Goal: Transaction & Acquisition: Purchase product/service

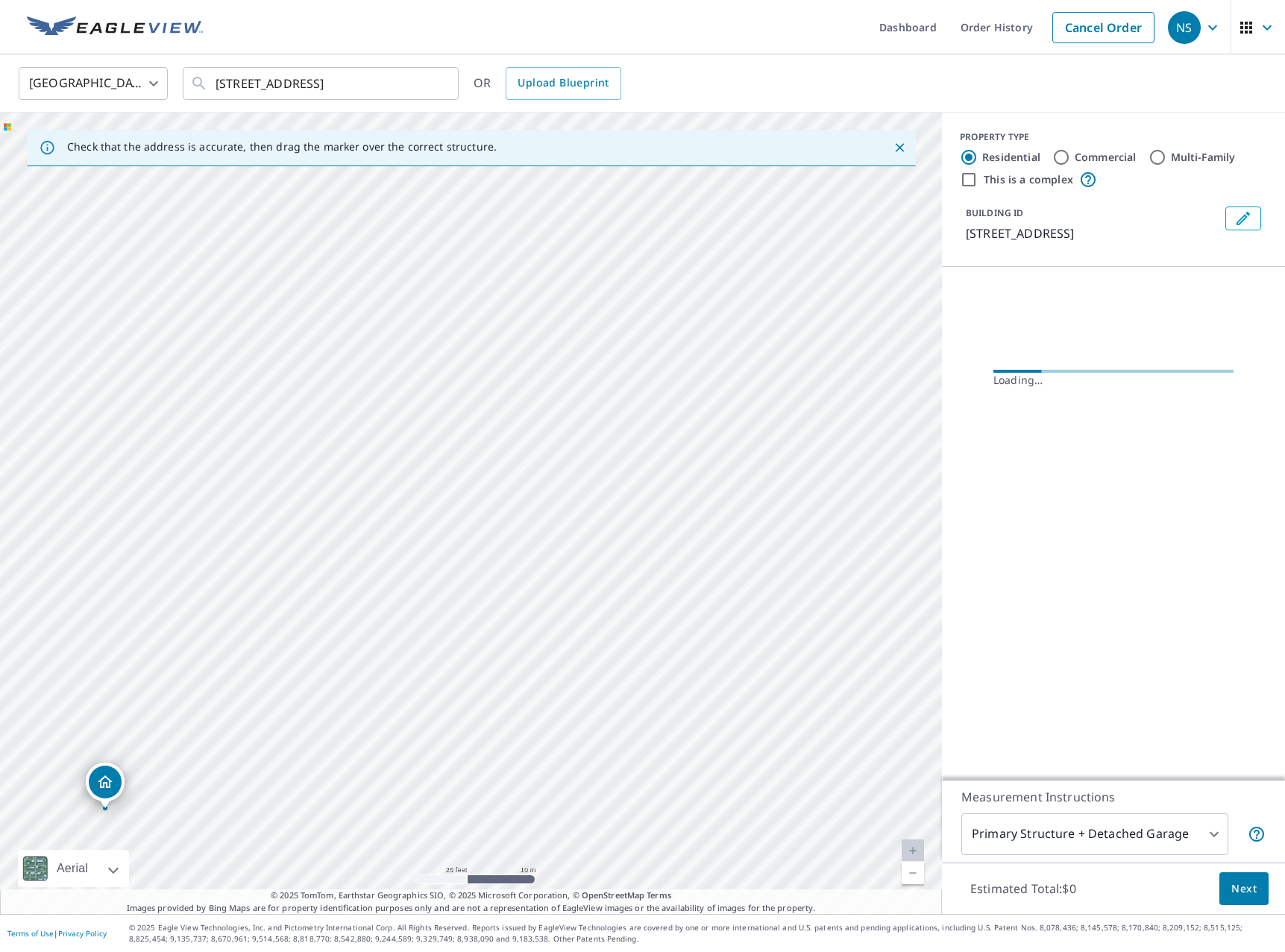
drag, startPoint x: 621, startPoint y: 381, endPoint x: 467, endPoint y: 680, distance: 336.3
click at [467, 680] on div "[STREET_ADDRESS]" at bounding box center [471, 513] width 941 height 801
drag, startPoint x: 116, startPoint y: 781, endPoint x: 621, endPoint y: 179, distance: 785.8
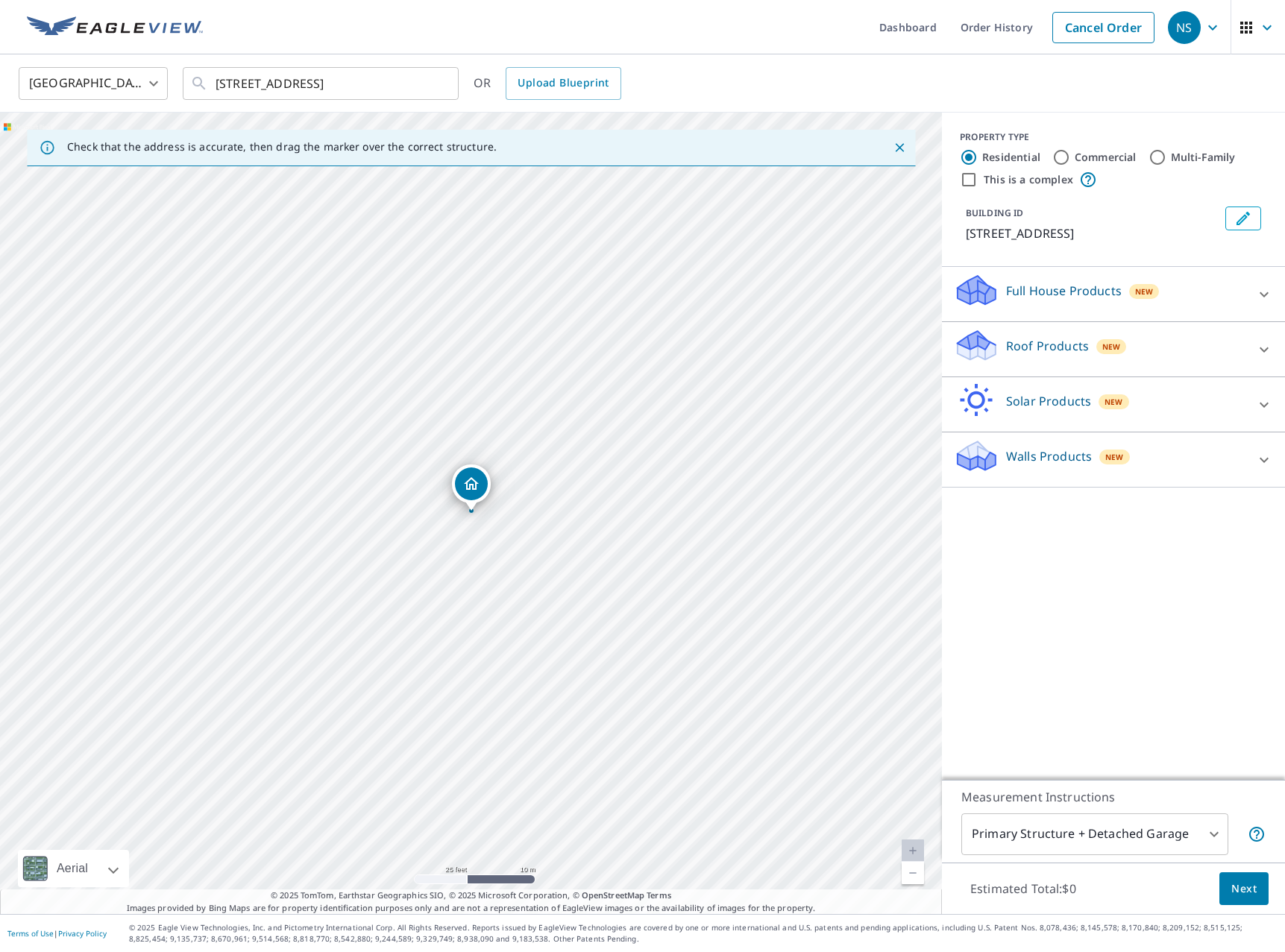
drag, startPoint x: 624, startPoint y: 472, endPoint x: 461, endPoint y: 609, distance: 212.9
click at [464, 613] on div "[STREET_ADDRESS]" at bounding box center [471, 513] width 941 height 801
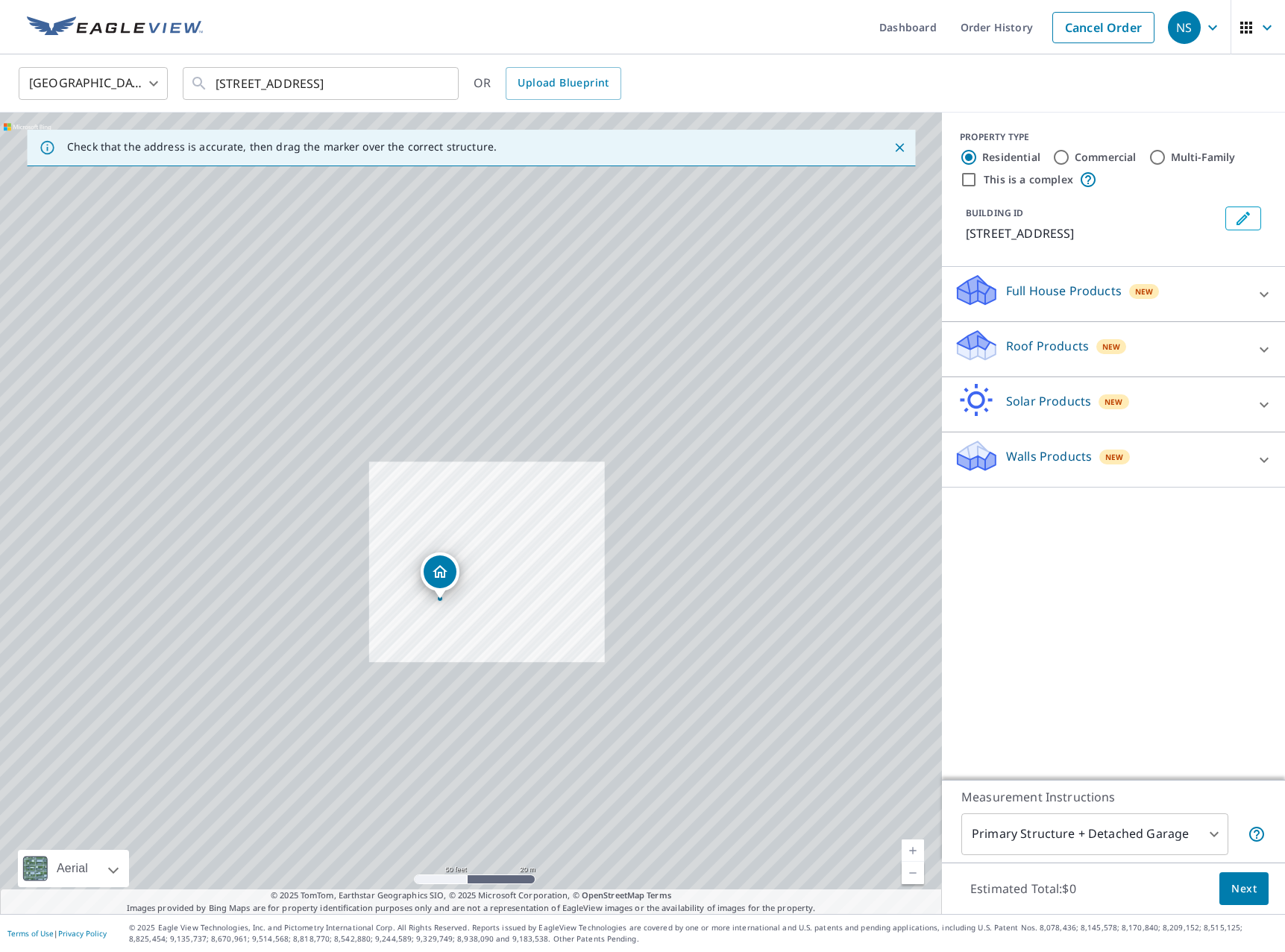
drag, startPoint x: 569, startPoint y: 568, endPoint x: 490, endPoint y: 568, distance: 79.0
click at [522, 571] on div "[STREET_ADDRESS]" at bounding box center [471, 513] width 941 height 801
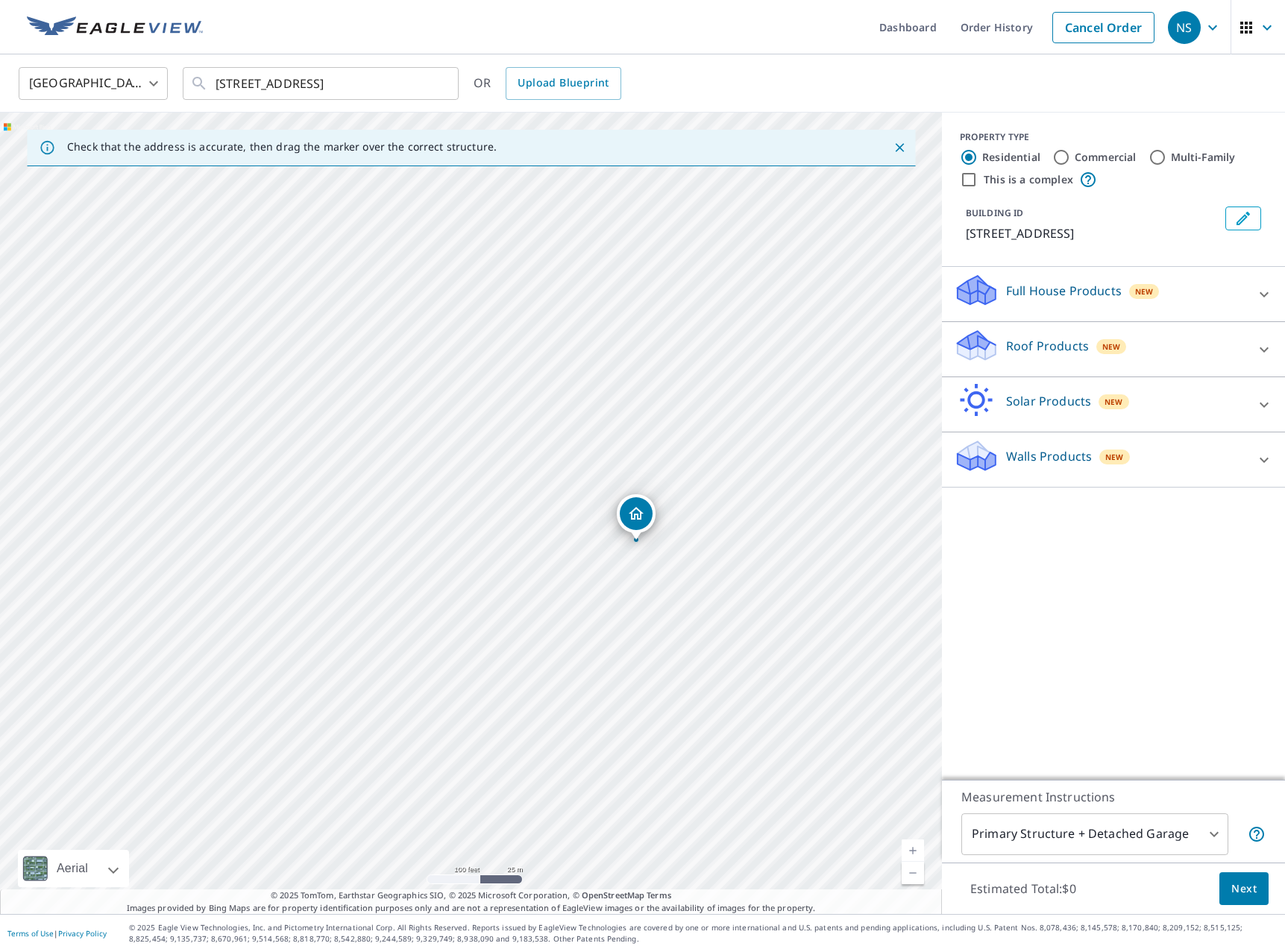
drag, startPoint x: 396, startPoint y: 575, endPoint x: 640, endPoint y: 514, distance: 251.5
click at [640, 514] on div "[STREET_ADDRESS]" at bounding box center [471, 513] width 941 height 801
click at [1081, 153] on label "Commercial" at bounding box center [1105, 157] width 62 height 15
click at [1070, 153] on input "Commercial" at bounding box center [1061, 158] width 18 height 18
radio input "true"
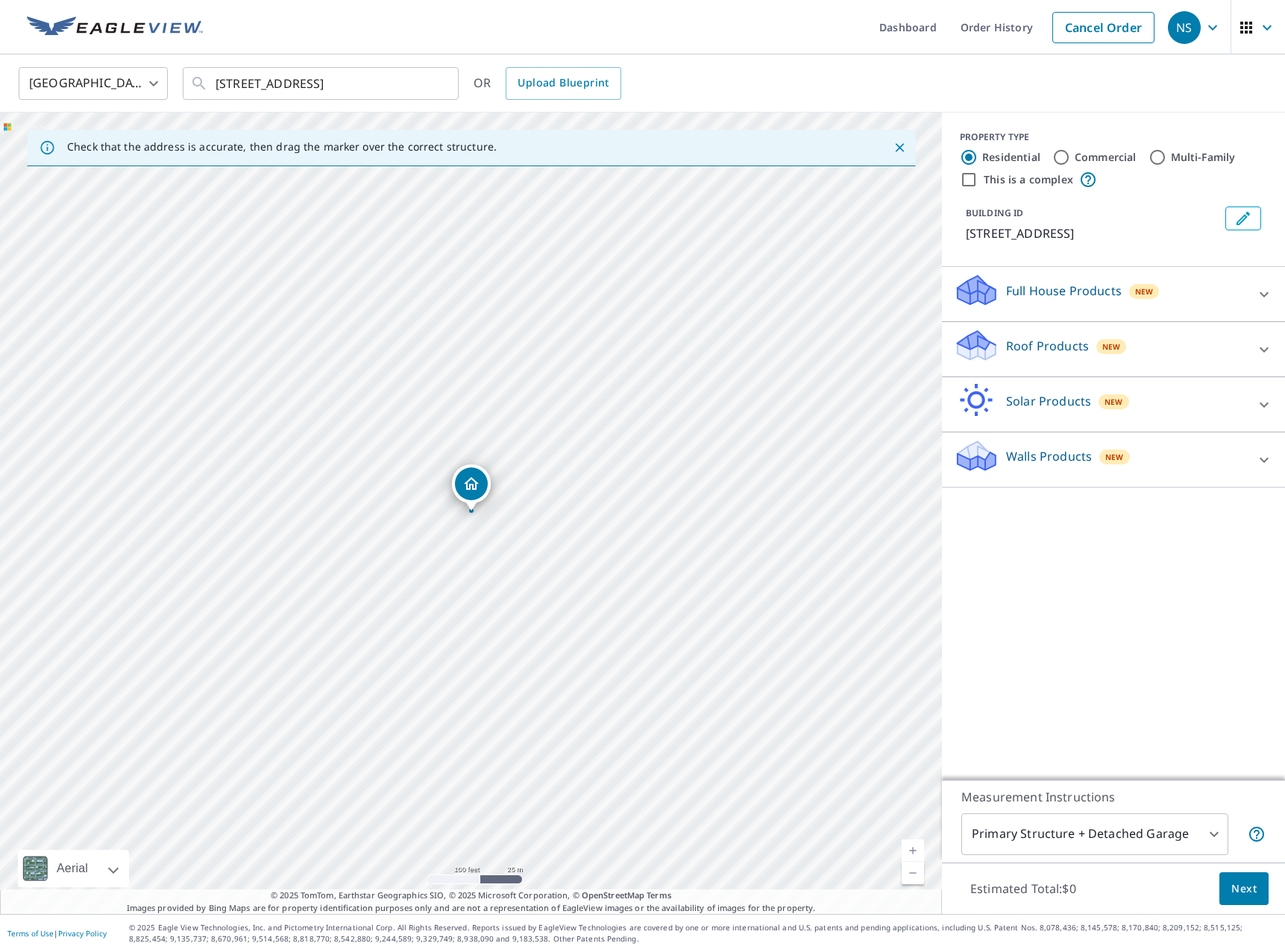
type input "4"
click at [994, 183] on label "This is a complex" at bounding box center [1028, 179] width 89 height 15
click at [978, 183] on input "This is a complex" at bounding box center [969, 179] width 18 height 18
checkbox input "true"
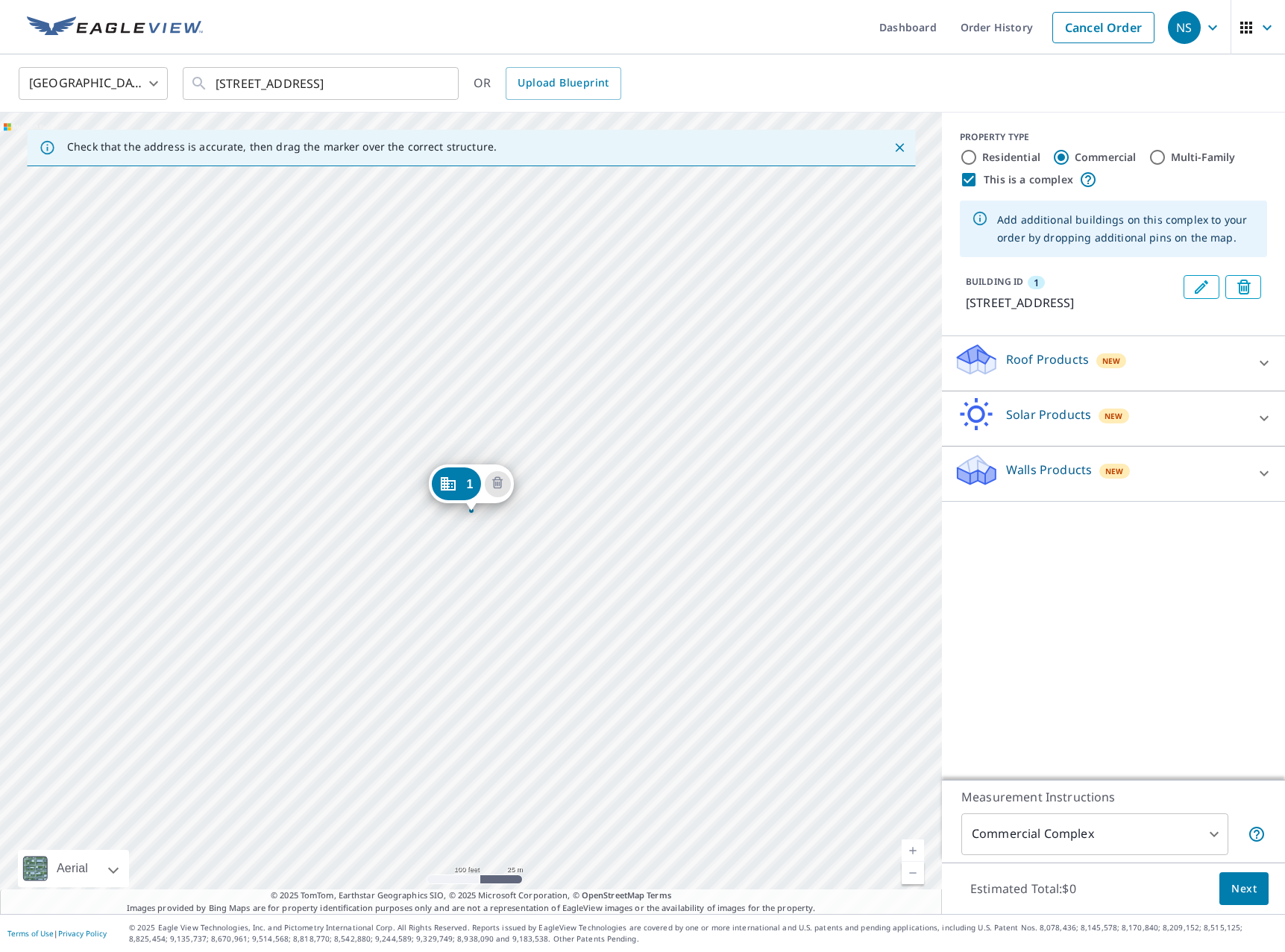
click at [551, 585] on div "1 [STREET_ADDRESS]" at bounding box center [471, 513] width 941 height 801
click at [546, 585] on div "1 [STREET_ADDRESS]" at bounding box center [471, 513] width 941 height 801
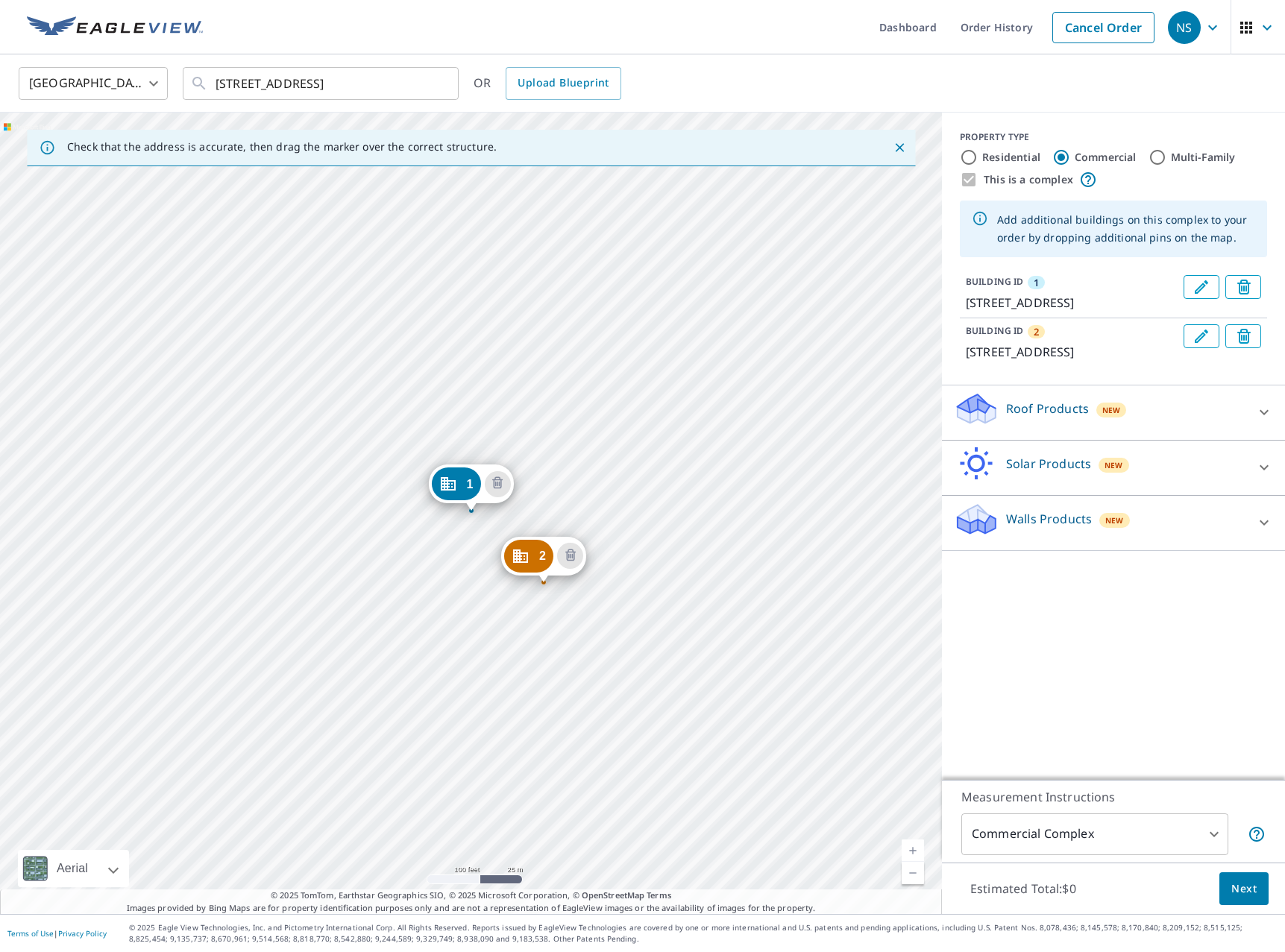
click at [473, 616] on div "2 [STREET_ADDRESS] 1 [STREET_ADDRESS]" at bounding box center [471, 513] width 941 height 801
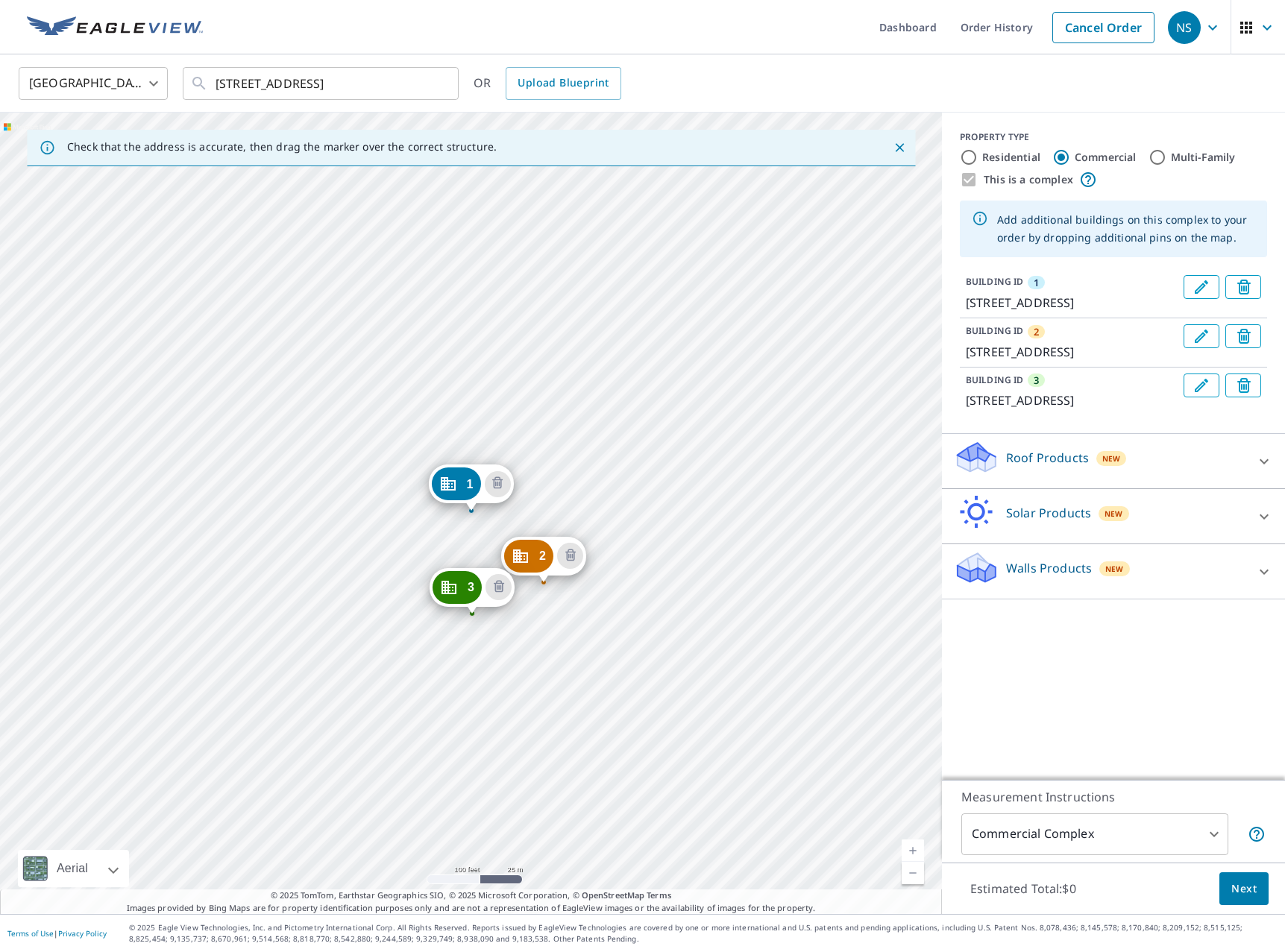
click at [459, 678] on div "2 [STREET_ADDRESS] 3 [STREET_ADDRESS] 1 [STREET_ADDRESS]" at bounding box center [471, 513] width 941 height 801
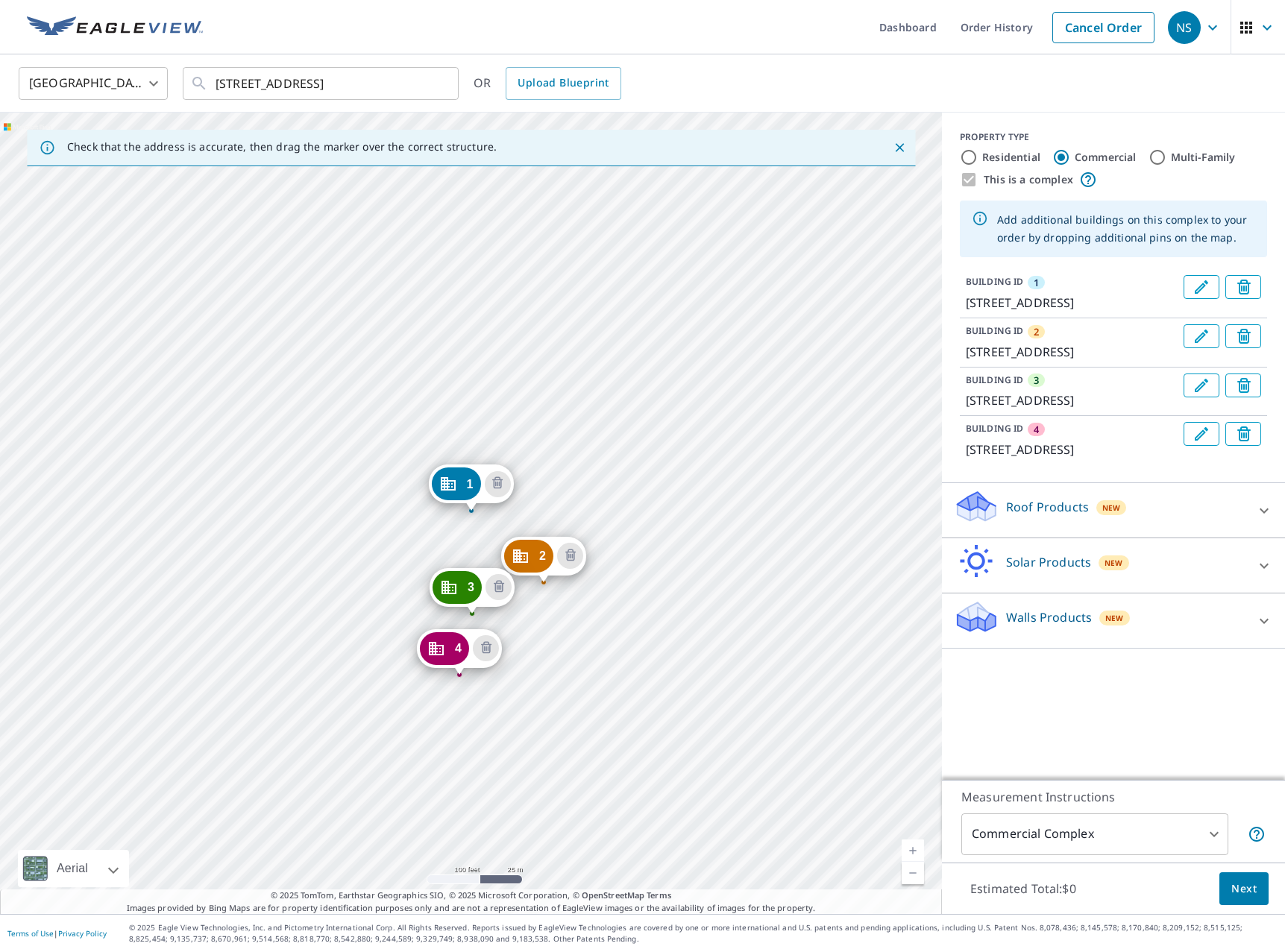
click at [527, 757] on div "2 [STREET_ADDRESS] 3 [STREET_ADDRESS] 4 [STREET_ADDRESS] 1 [STREET_ADDRESS]" at bounding box center [471, 513] width 941 height 801
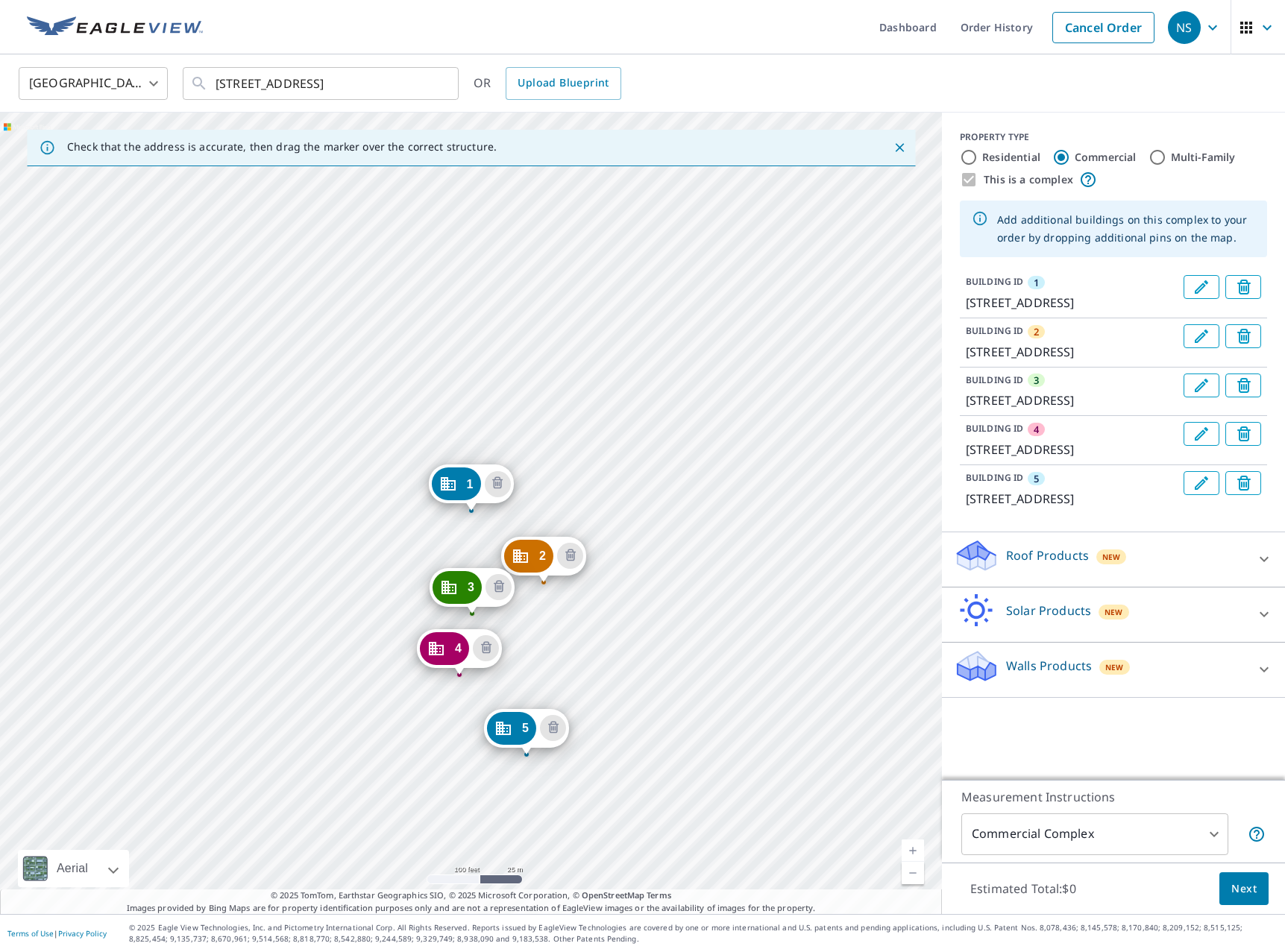
click at [415, 757] on div "2 [STREET_ADDRESS] 3 [STREET_ADDRESS] 4 [STREET_ADDRESS] 5 [STREET_ADDRESS] 1 […" at bounding box center [471, 513] width 941 height 801
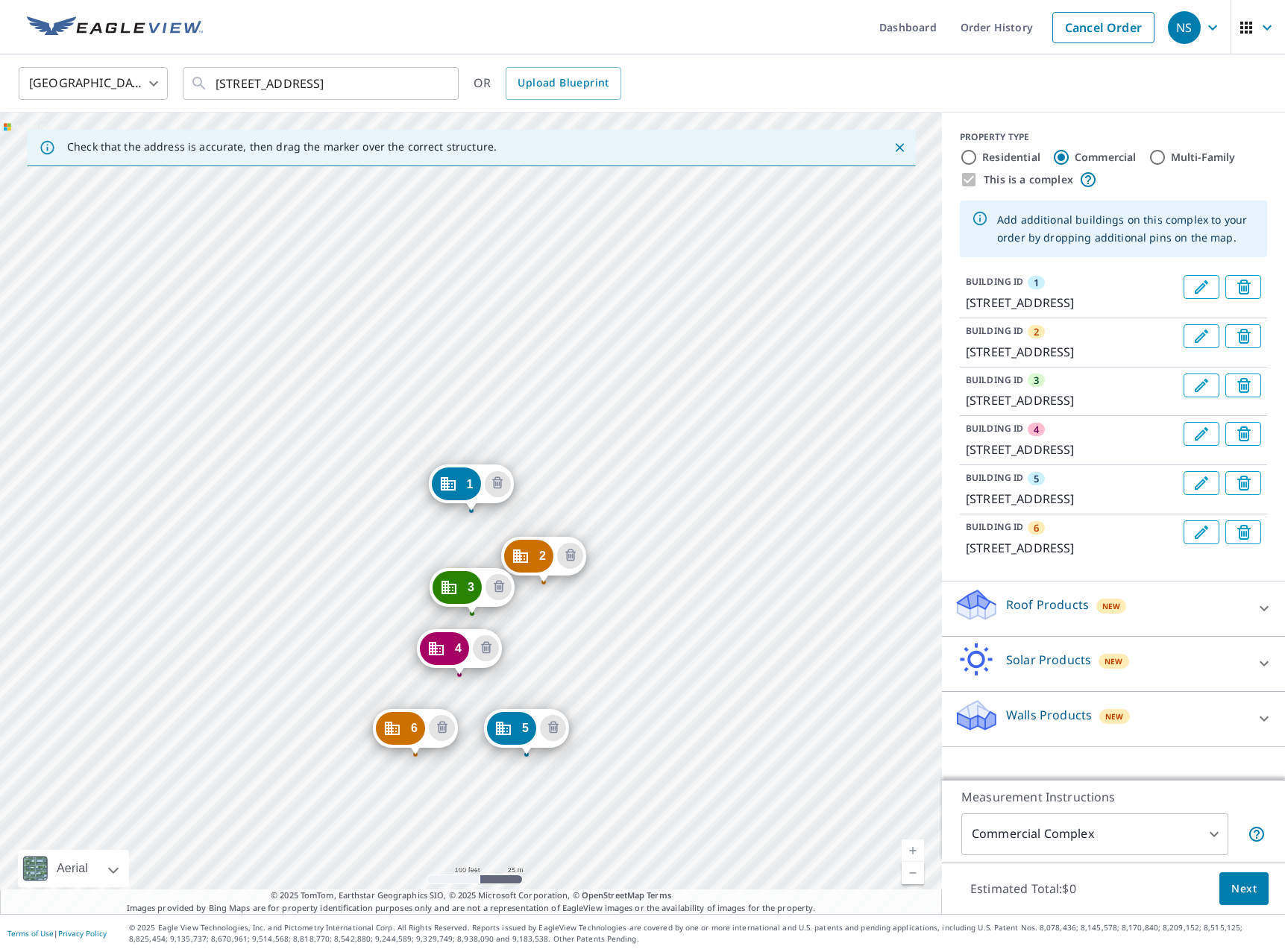
click at [310, 755] on div "2 [STREET_ADDRESS] 3 [STREET_ADDRESS] 4 [STREET_ADDRESS] 5 [STREET_ADDRESS] 6 […" at bounding box center [471, 513] width 941 height 801
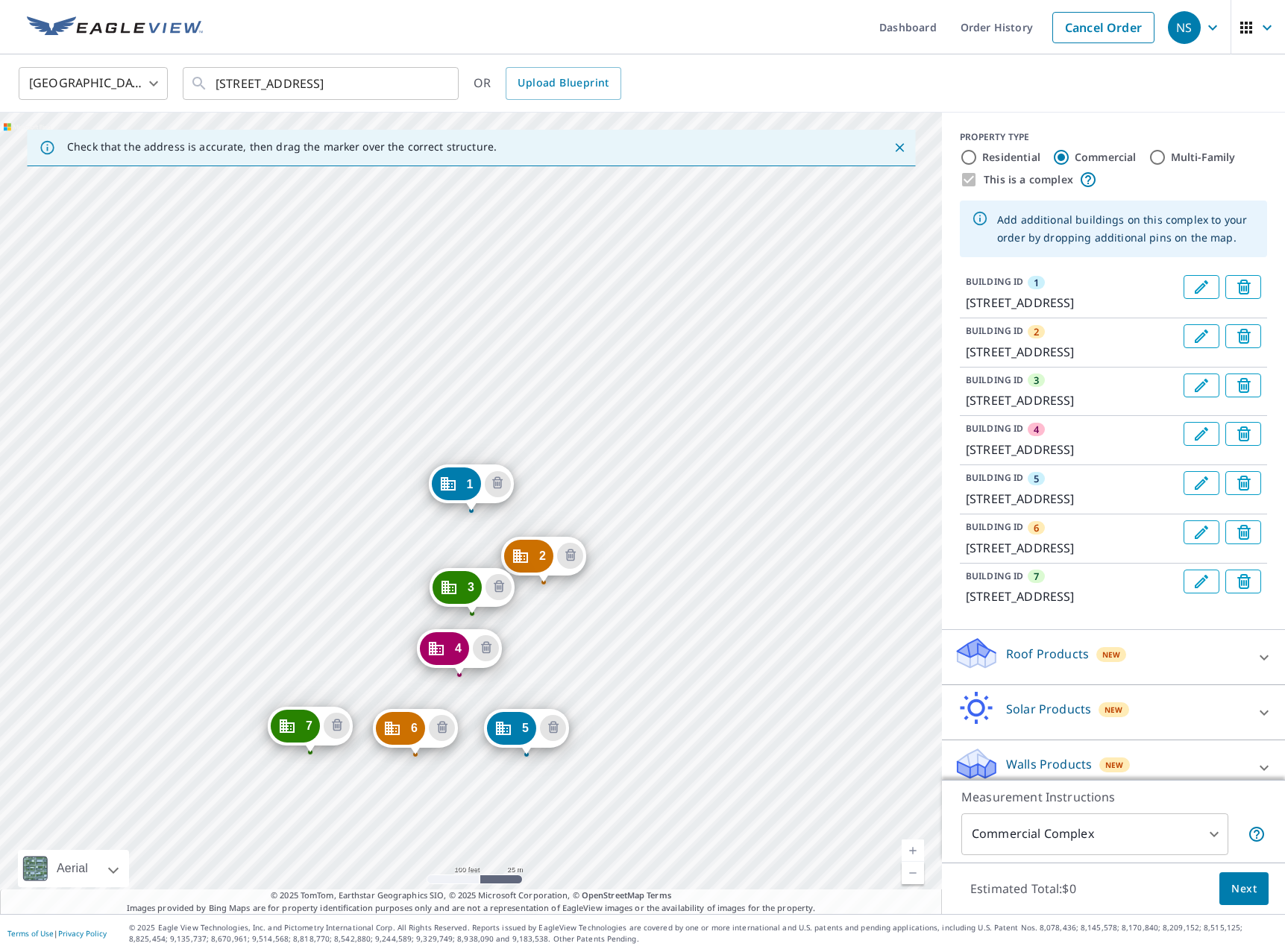
click at [345, 672] on div "2 [STREET_ADDRESS] 3 [STREET_ADDRESS] 4 [STREET_ADDRESS] 5 [STREET_ADDRESS] 6 […" at bounding box center [471, 513] width 941 height 801
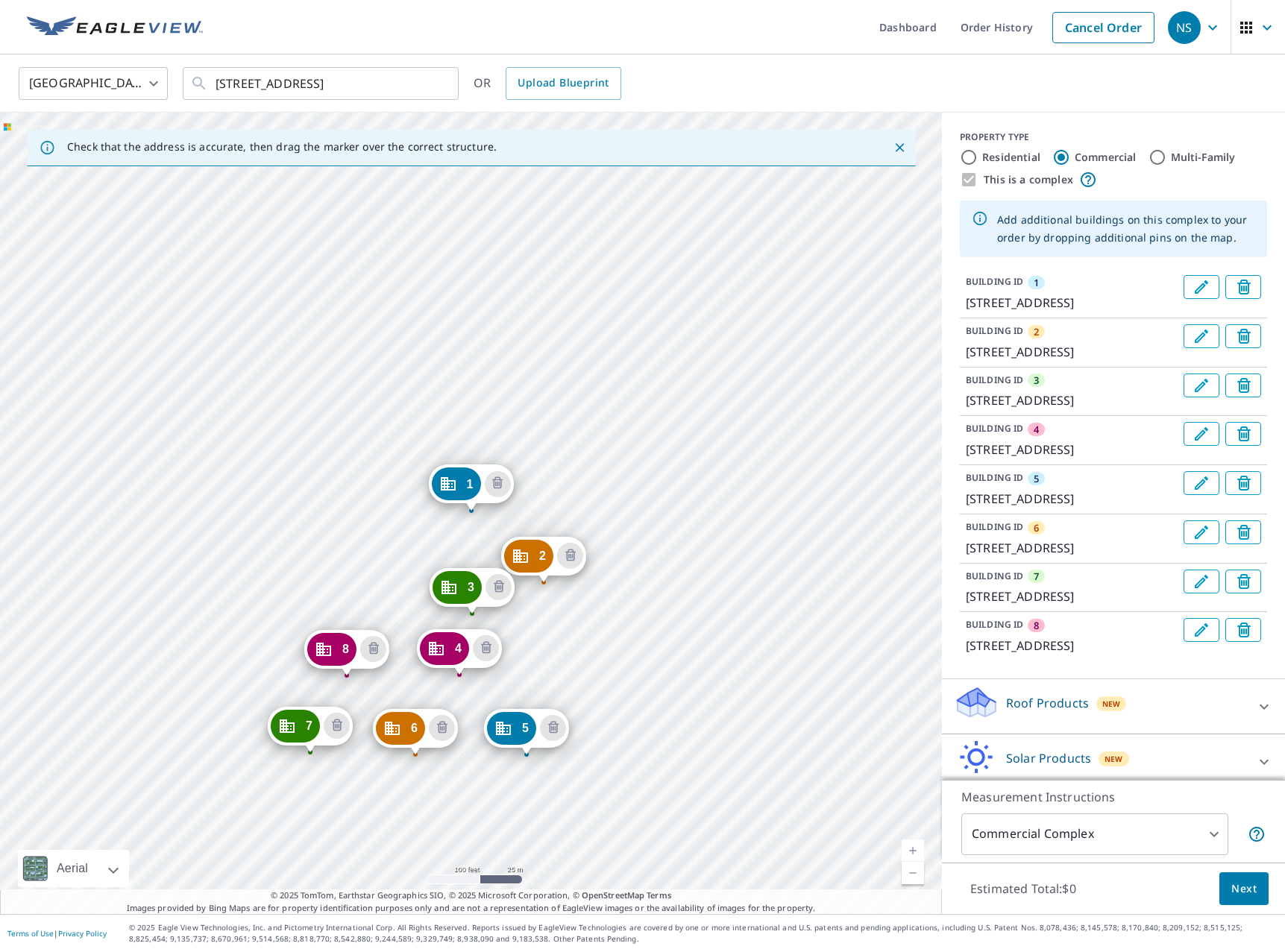
click at [339, 649] on div "2 [STREET_ADDRESS] 3 [STREET_ADDRESS] 4 [STREET_ADDRESS] 5 [STREET_ADDRESS] 6 […" at bounding box center [471, 513] width 941 height 801
click at [335, 610] on div "2 [STREET_ADDRESS] 3 [STREET_ADDRESS] 4 [STREET_ADDRESS] 5 [STREET_ADDRESS] 6 […" at bounding box center [471, 513] width 941 height 801
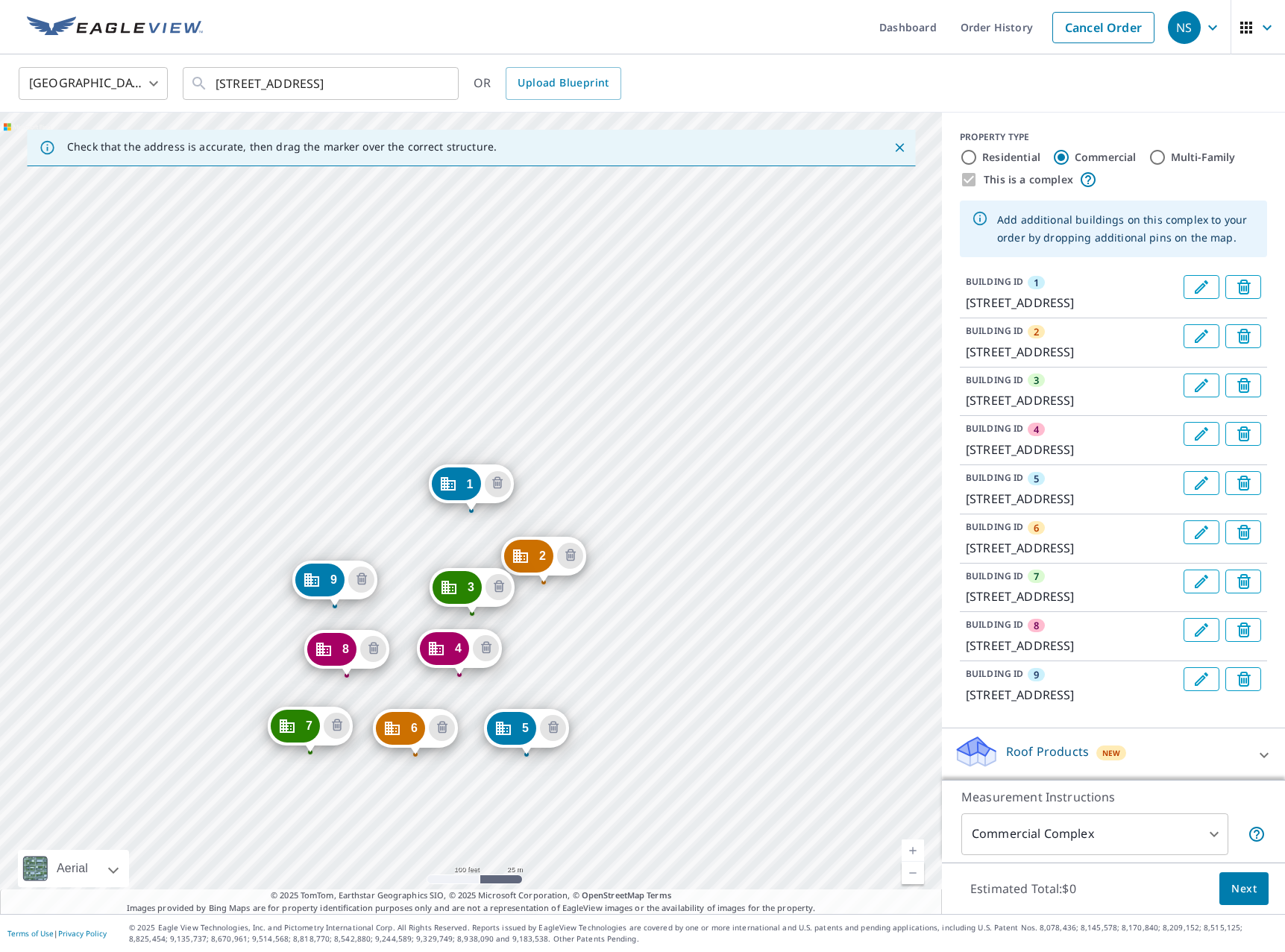
click at [365, 521] on div "2 [STREET_ADDRESS] 3 [STREET_ADDRESS] 4 [STREET_ADDRESS] 5 [STREET_ADDRESS] 6 […" at bounding box center [471, 513] width 941 height 801
click at [1216, 874] on div "Estimated Total: $0 Next" at bounding box center [1113, 888] width 343 height 52
click at [1232, 879] on button "Next" at bounding box center [1244, 888] width 49 height 33
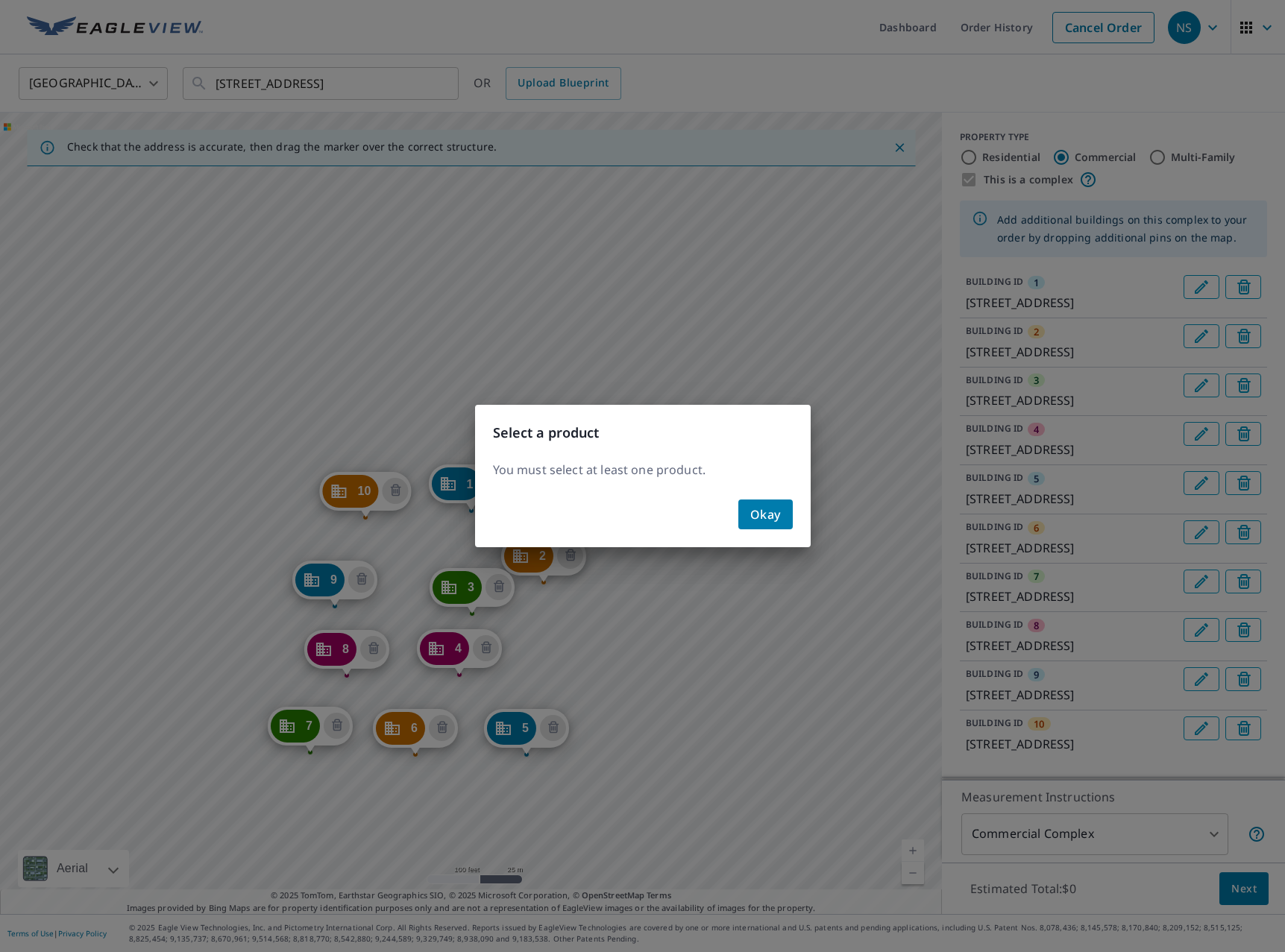
click at [766, 514] on span "Okay" at bounding box center [765, 514] width 30 height 21
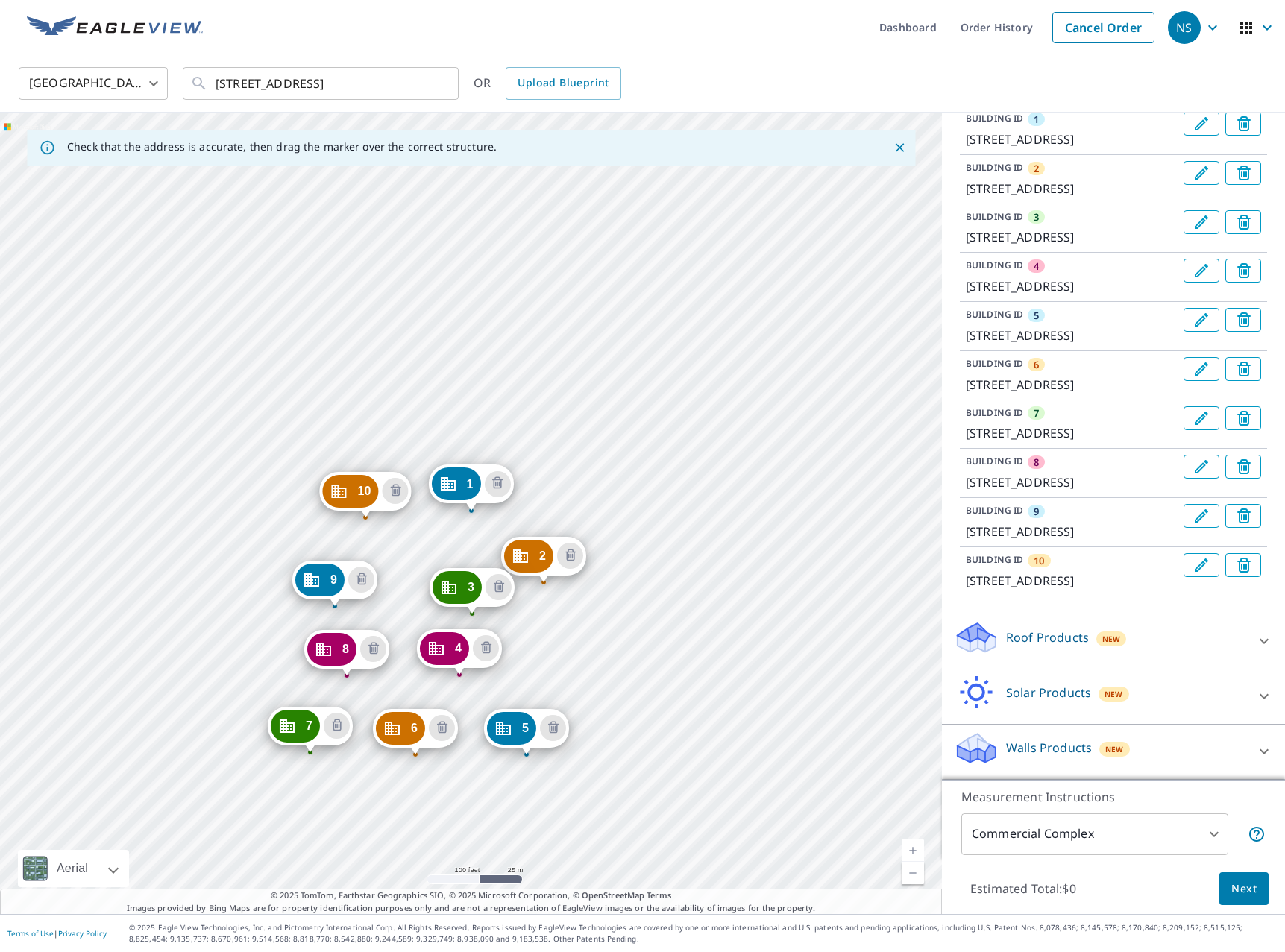
scroll to position [346, 0]
click at [1033, 628] on div "Roof Products New" at bounding box center [1100, 641] width 293 height 42
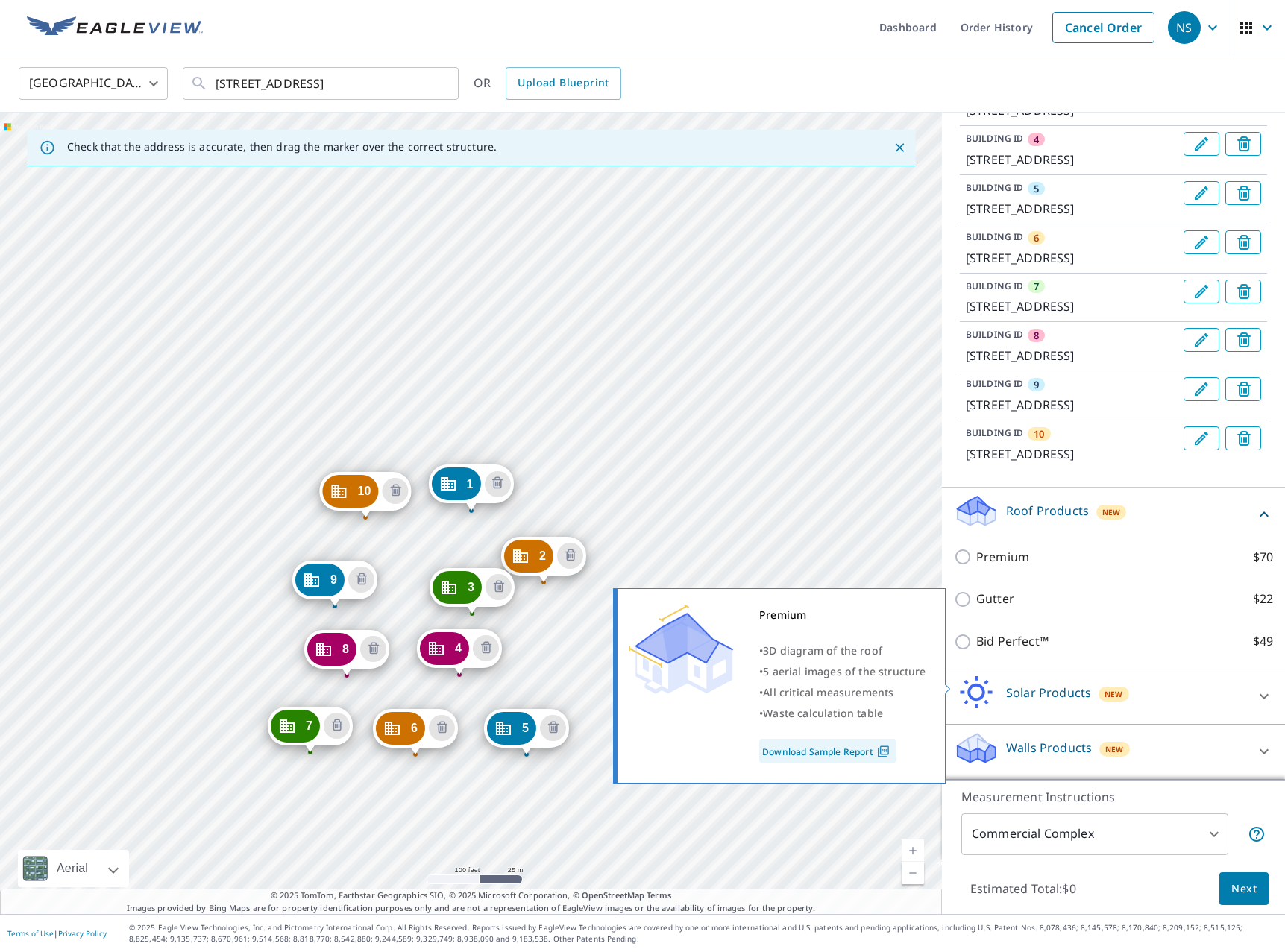
click at [989, 567] on p "Premium" at bounding box center [1002, 557] width 53 height 19
click at [976, 566] on input "Premium $70" at bounding box center [965, 557] width 23 height 18
checkbox input "true"
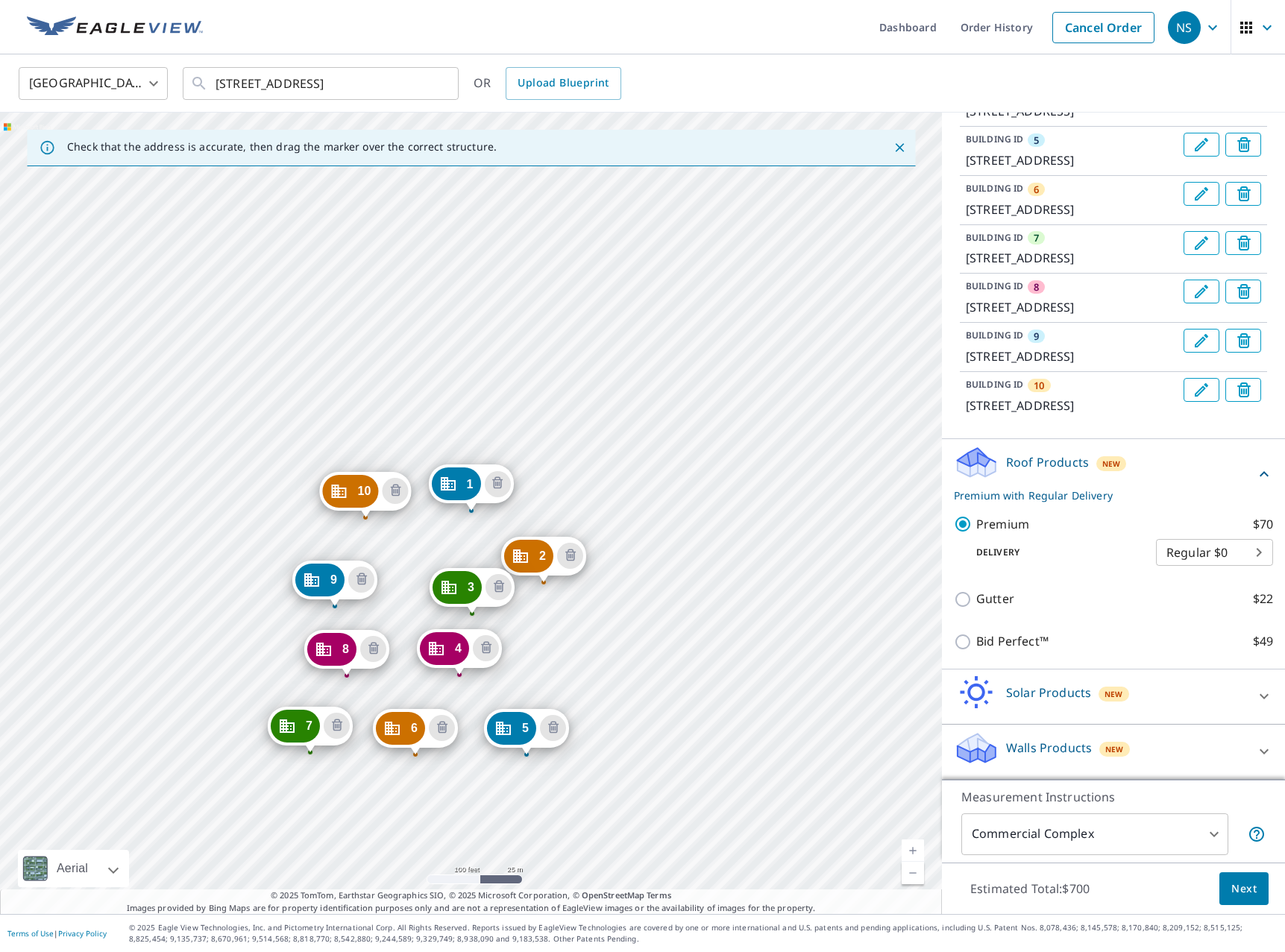
scroll to position [521, 0]
click at [1052, 739] on div "Walls Products New" at bounding box center [1100, 751] width 293 height 42
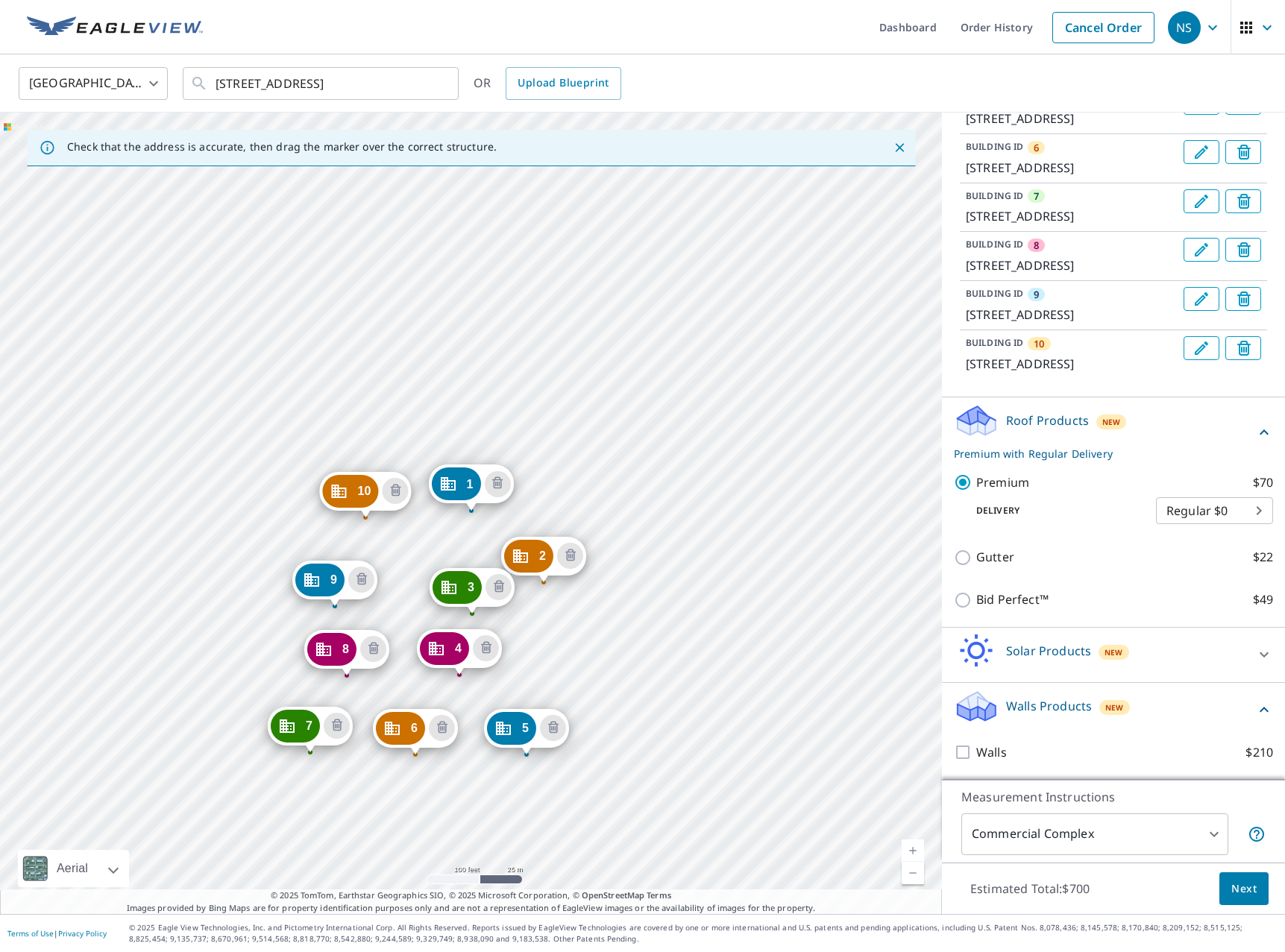
scroll to position [565, 0]
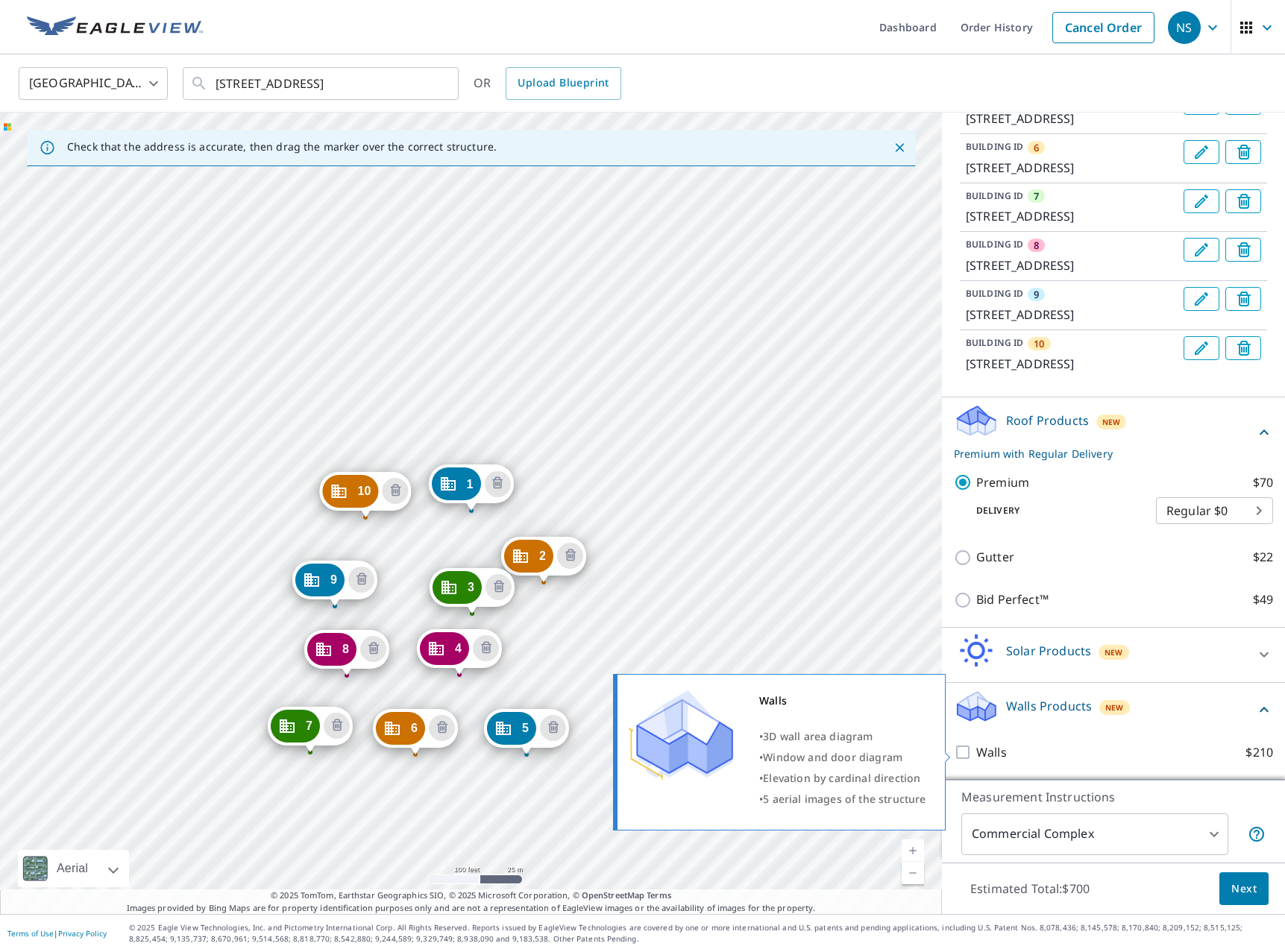
click at [980, 753] on p "Walls" at bounding box center [990, 752] width 30 height 19
click at [976, 753] on input "Walls $210" at bounding box center [965, 752] width 23 height 18
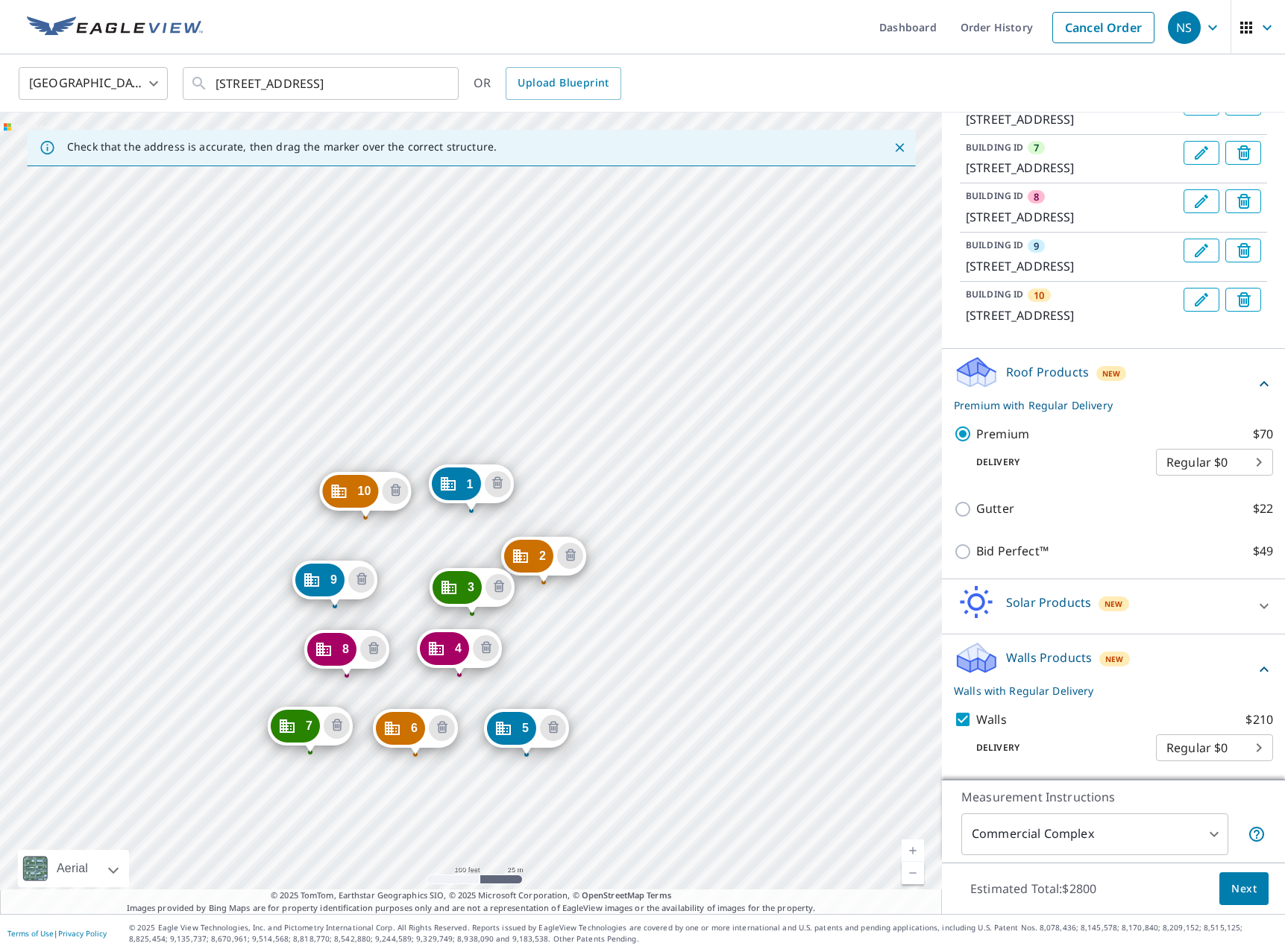
scroll to position [612, 0]
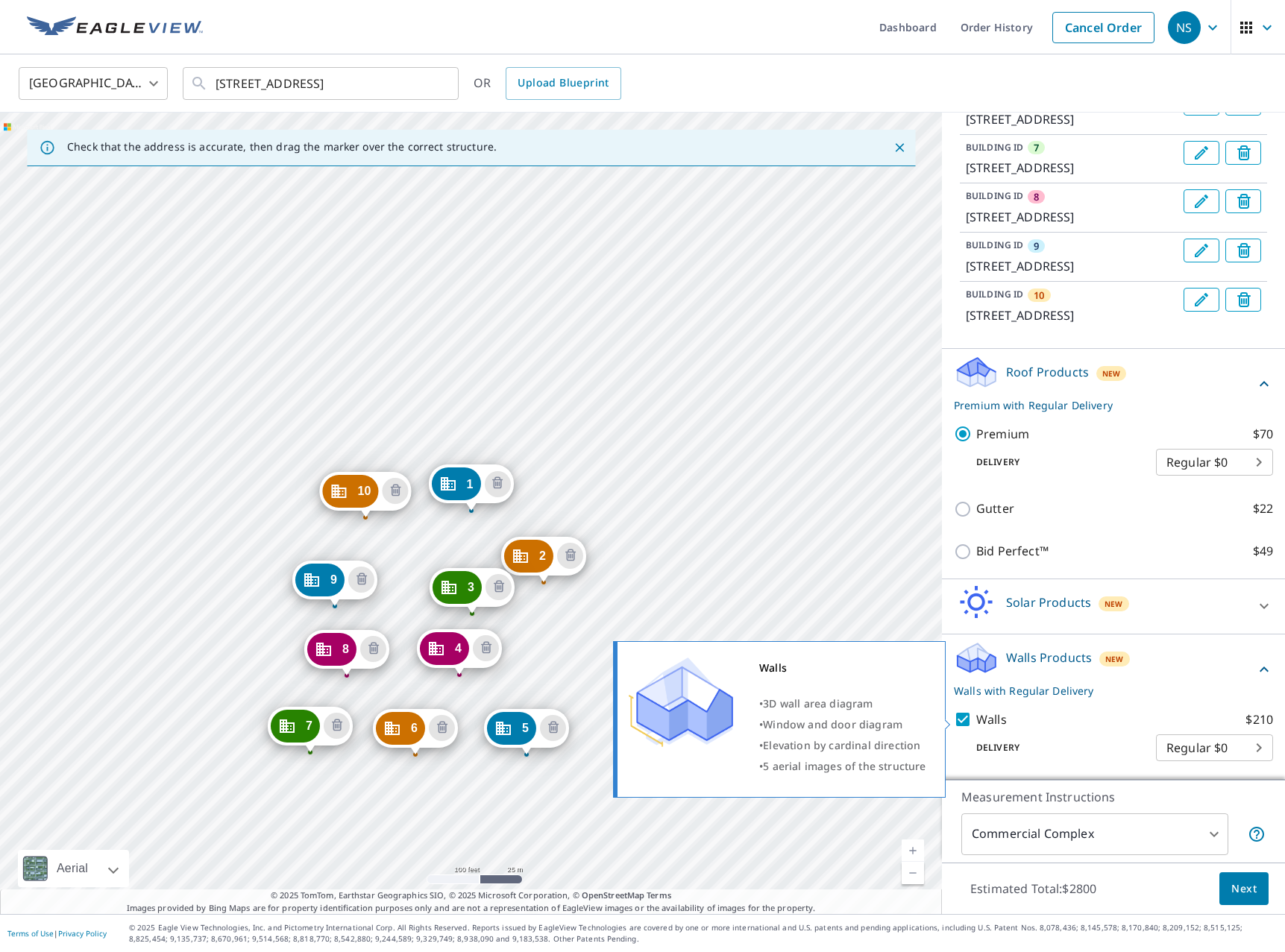
click at [980, 717] on p "Walls" at bounding box center [990, 719] width 30 height 19
click at [976, 717] on input "Walls $210" at bounding box center [965, 719] width 23 height 18
checkbox input "false"
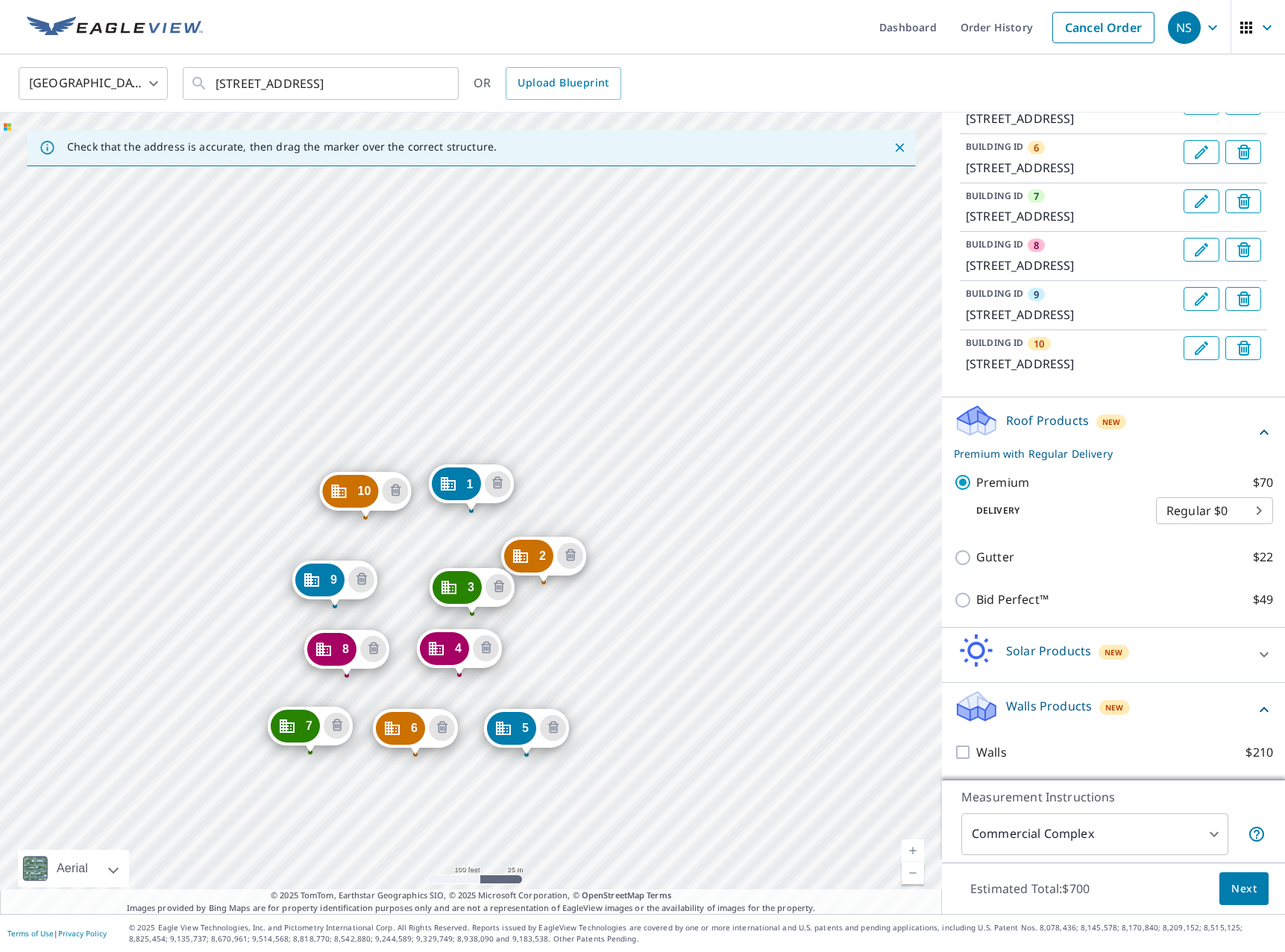
scroll to position [524, 0]
click at [1237, 884] on span "Next" at bounding box center [1244, 888] width 25 height 19
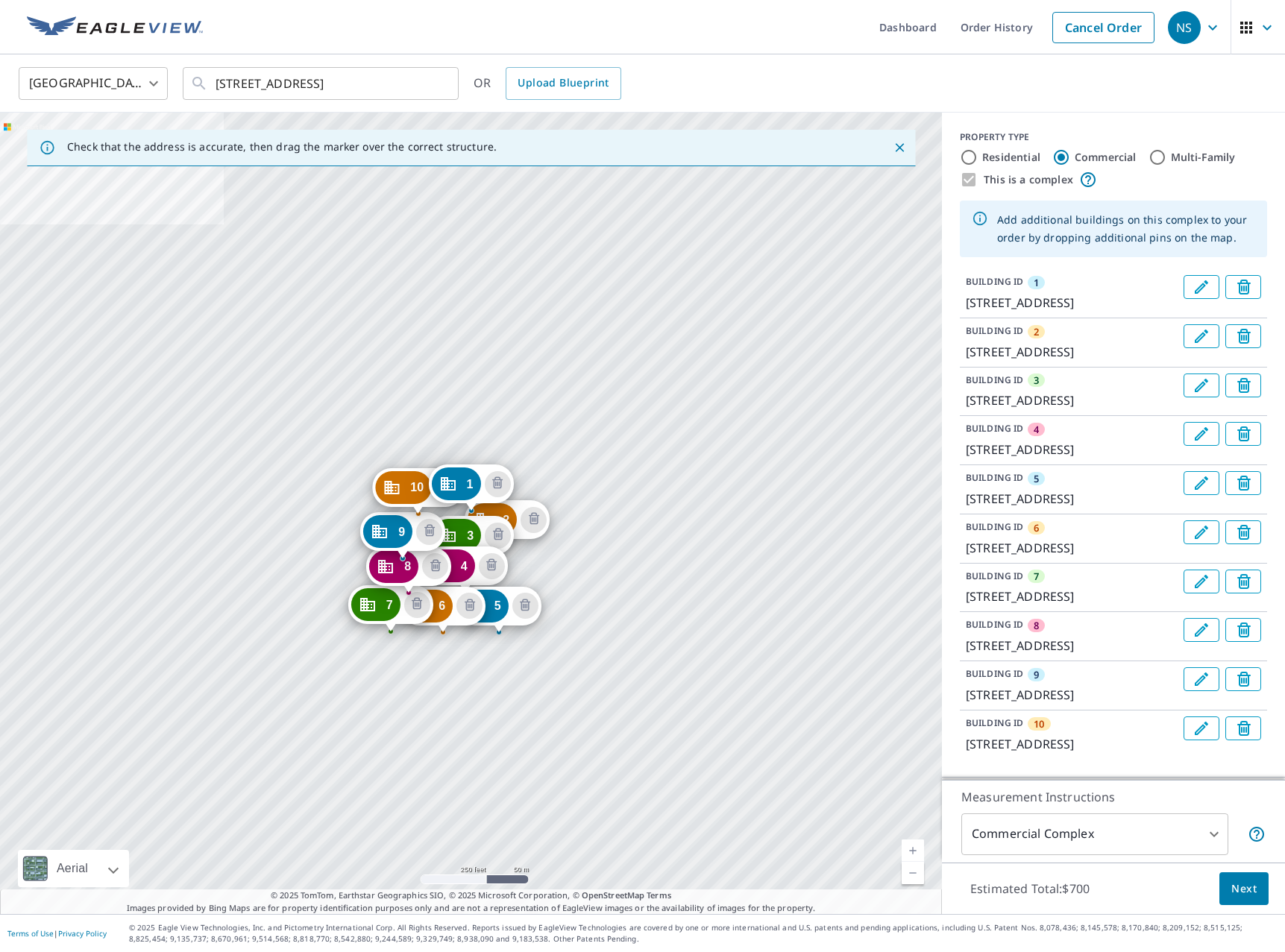
click at [979, 162] on div "Residential" at bounding box center [1000, 158] width 80 height 18
click at [973, 155] on input "Residential" at bounding box center [969, 158] width 18 height 18
radio input "true"
type input "1"
drag, startPoint x: 969, startPoint y: 175, endPoint x: 1022, endPoint y: 198, distance: 57.8
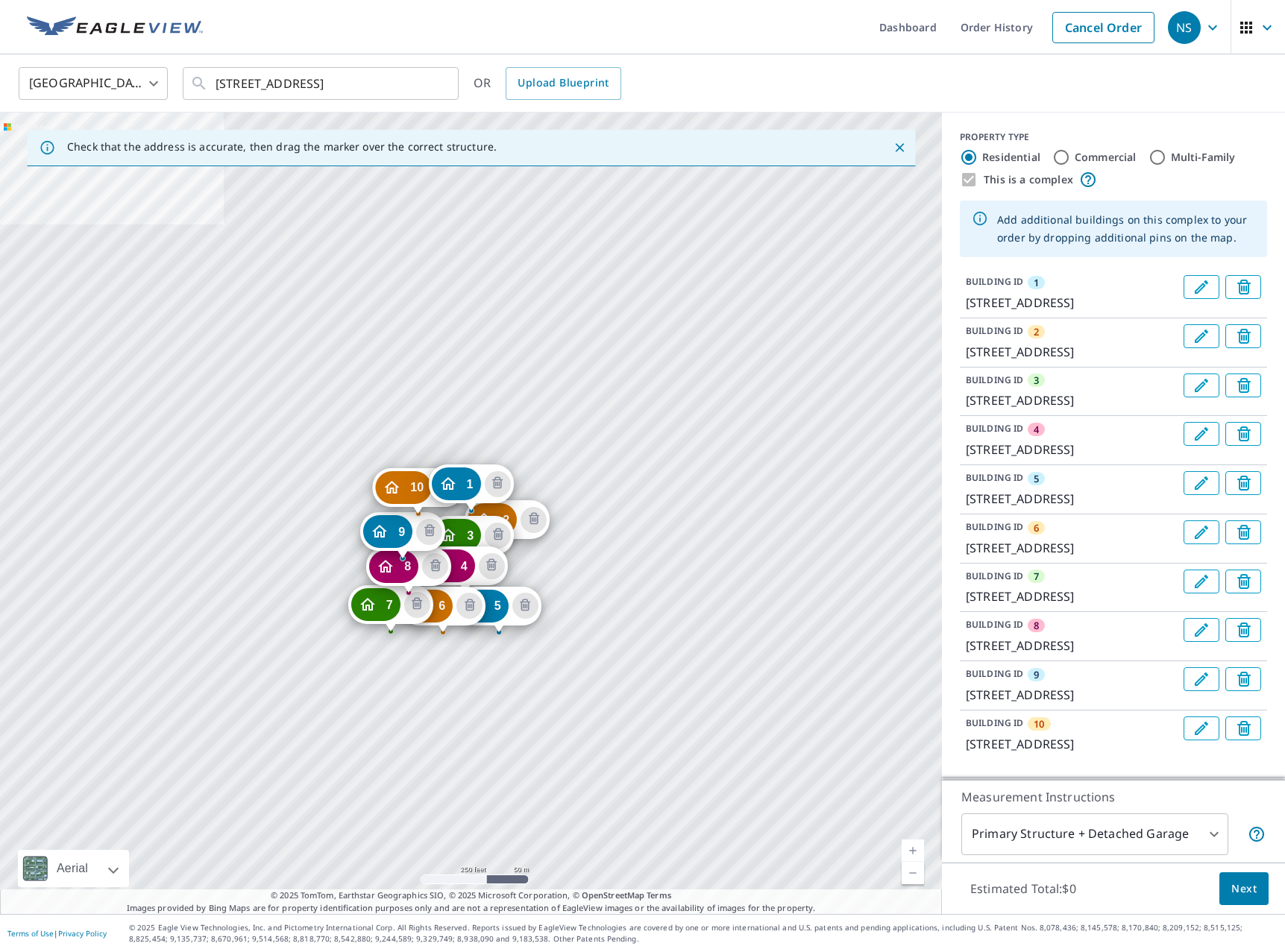
click at [969, 176] on div "This is a complex" at bounding box center [1114, 179] width 307 height 18
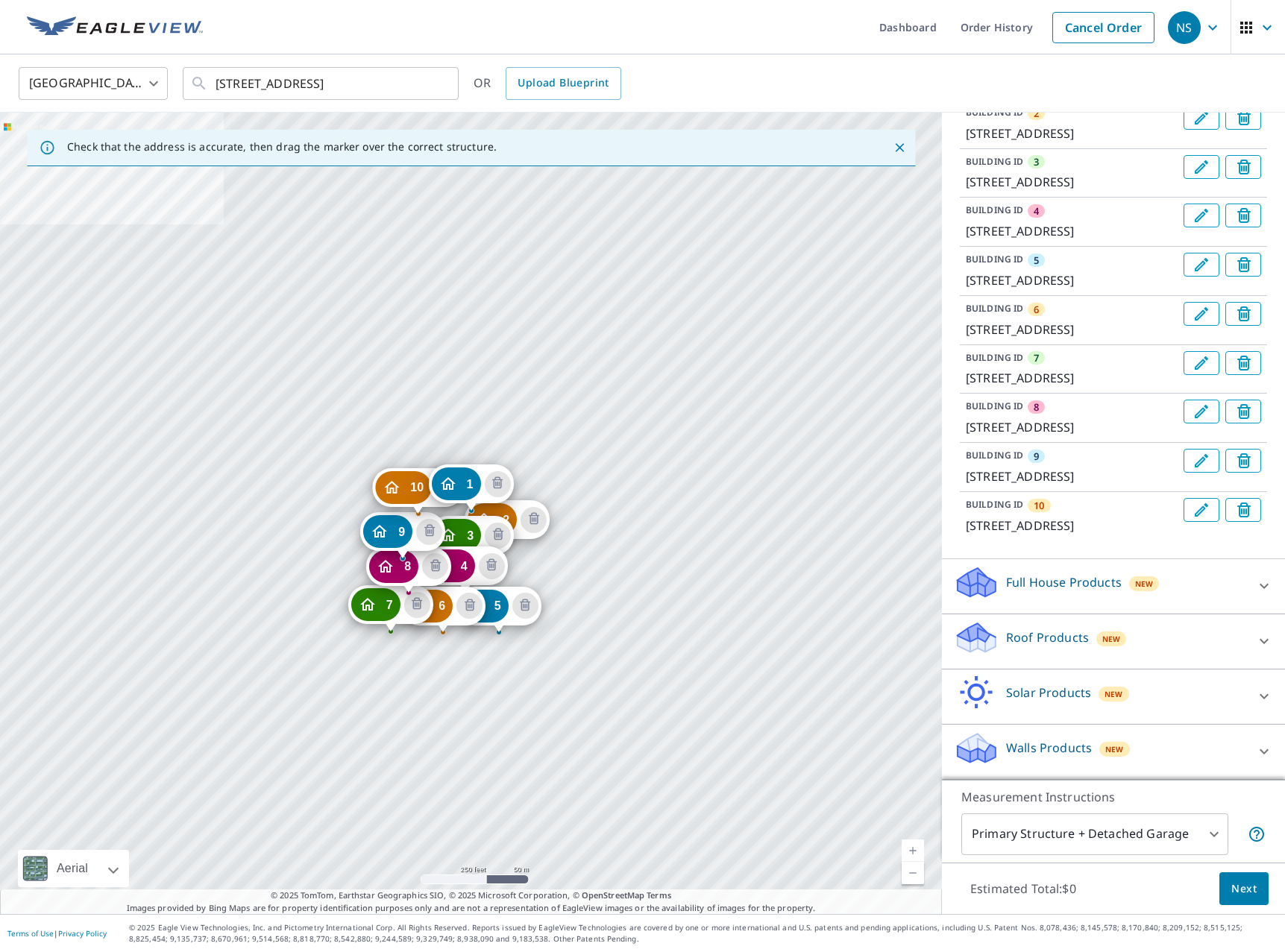
scroll to position [401, 0]
click at [1084, 742] on p "Walls Products" at bounding box center [1049, 748] width 86 height 18
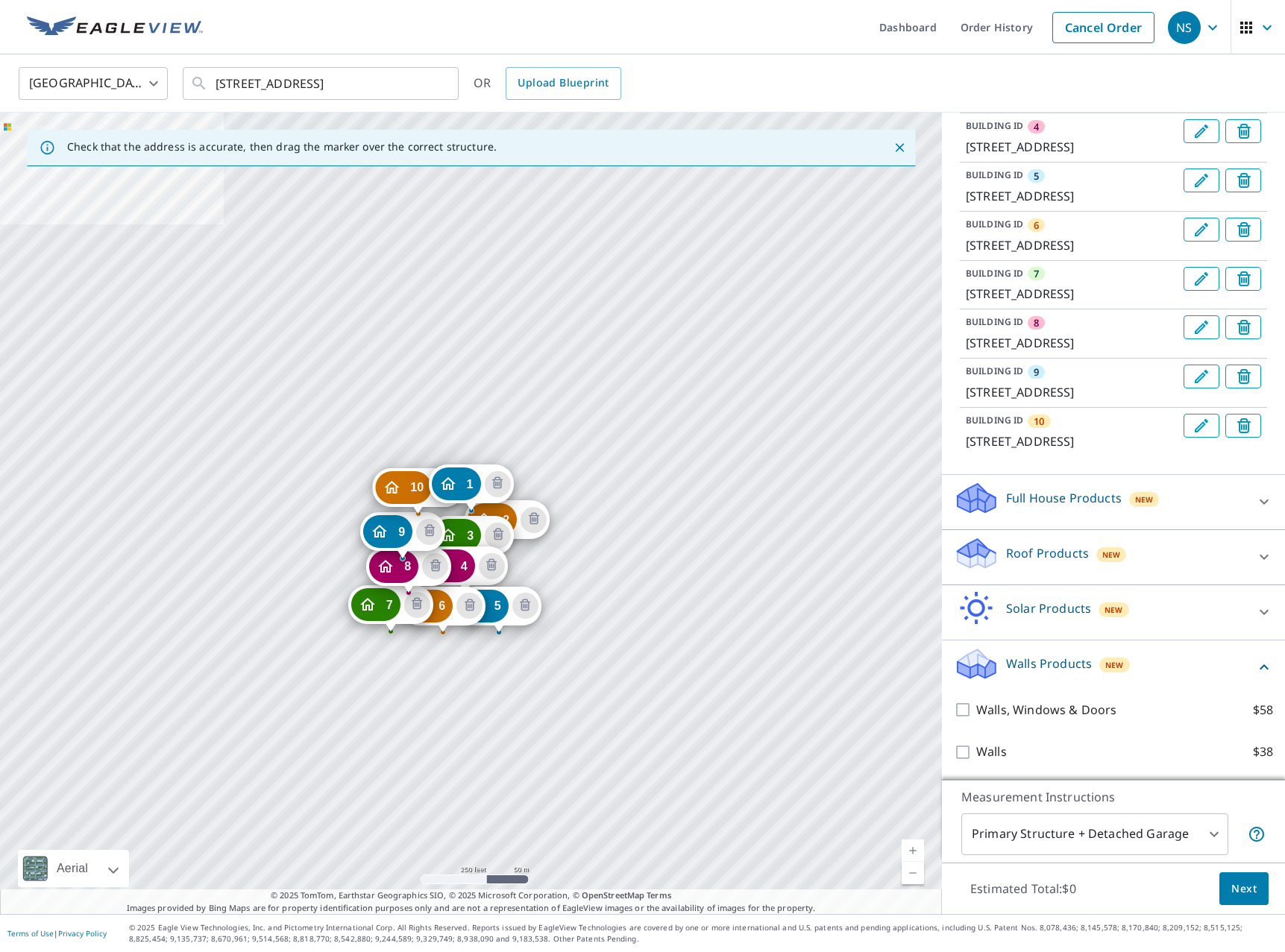
scroll to position [486, 0]
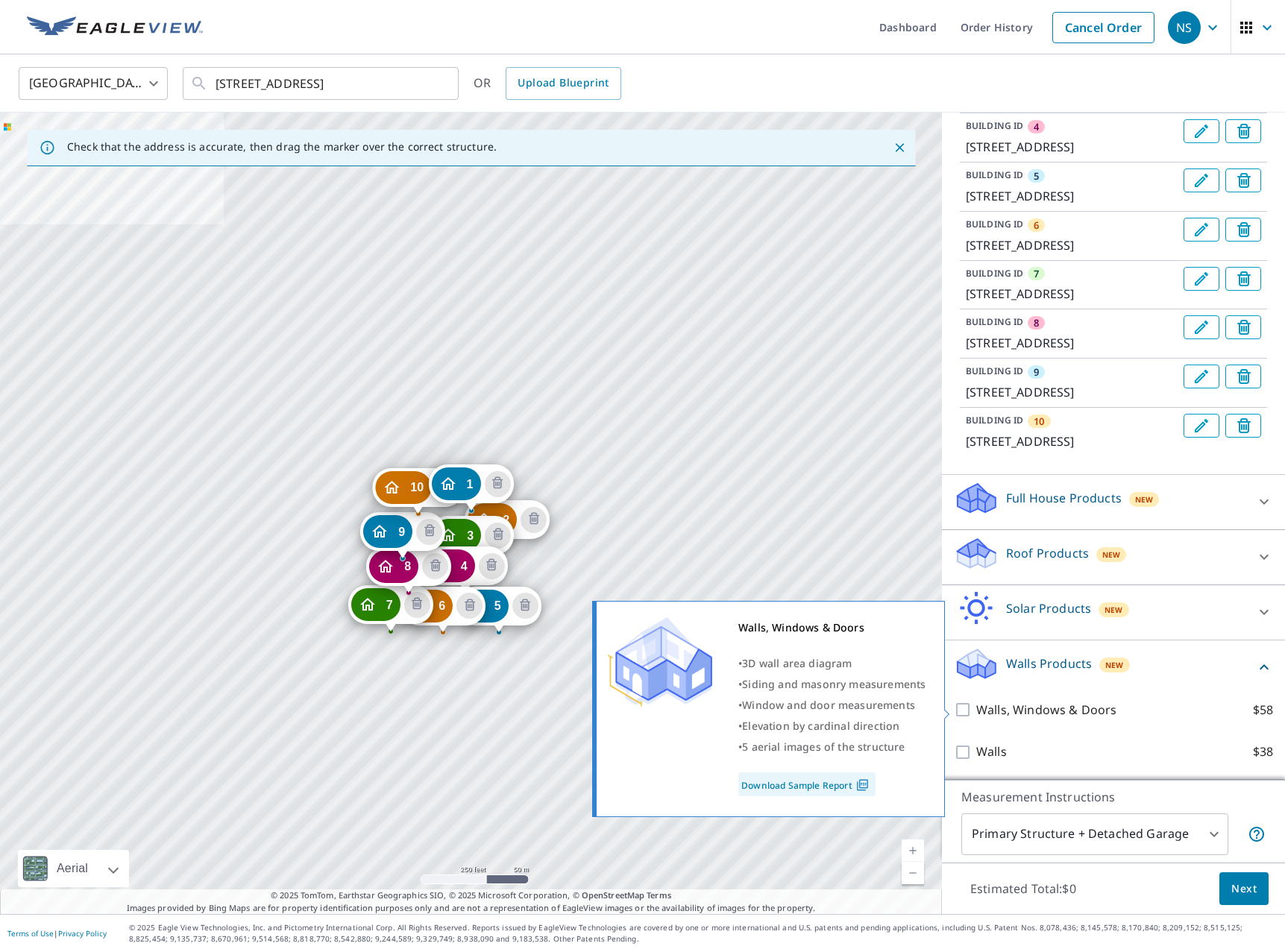
click at [988, 706] on p "Walls, Windows & Doors" at bounding box center [1045, 709] width 140 height 19
click at [976, 706] on input "Walls, Windows & Doors $58" at bounding box center [965, 709] width 23 height 18
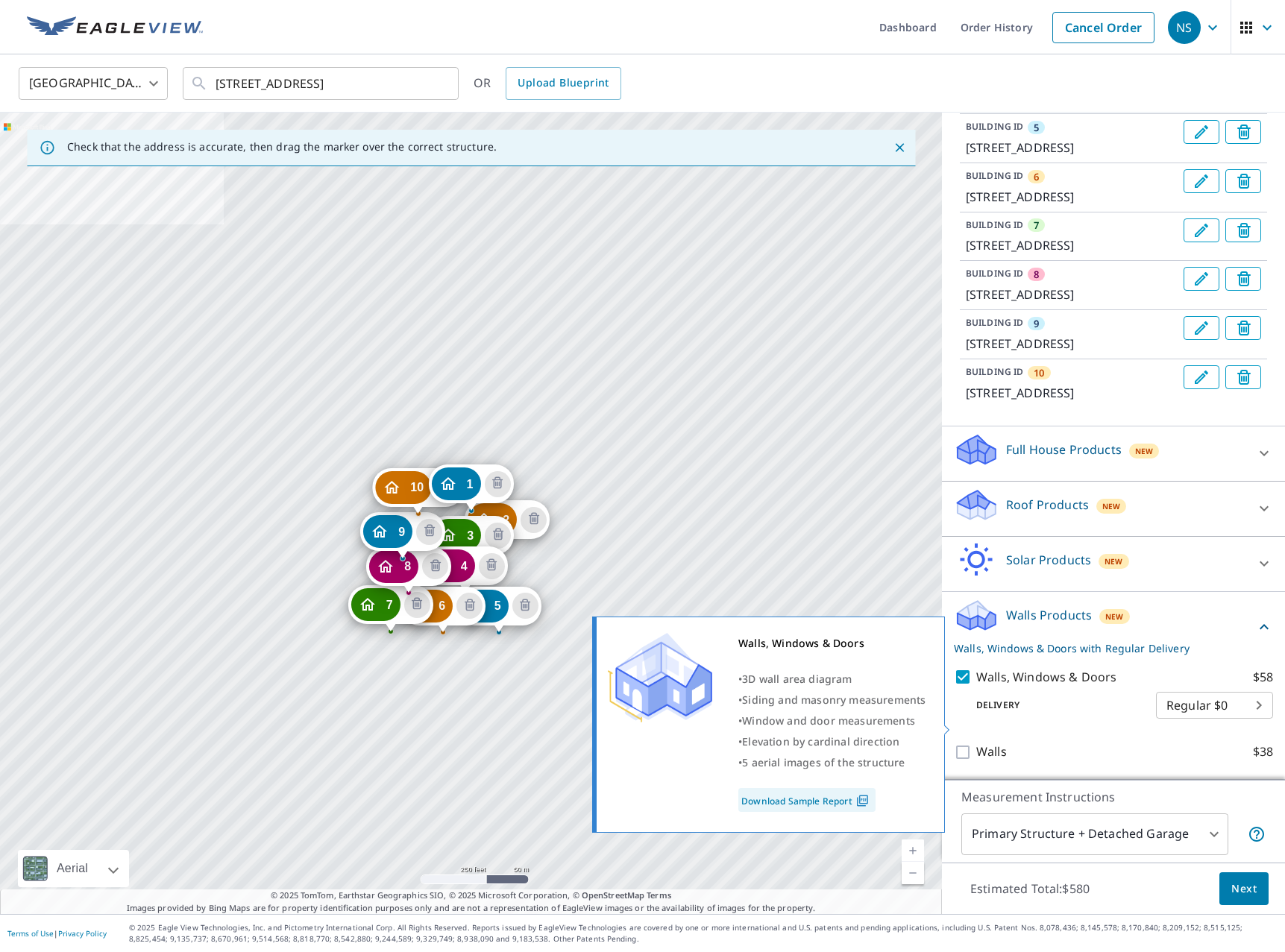
click at [962, 686] on input "Walls, Windows & Doors $58" at bounding box center [965, 677] width 23 height 18
checkbox input "false"
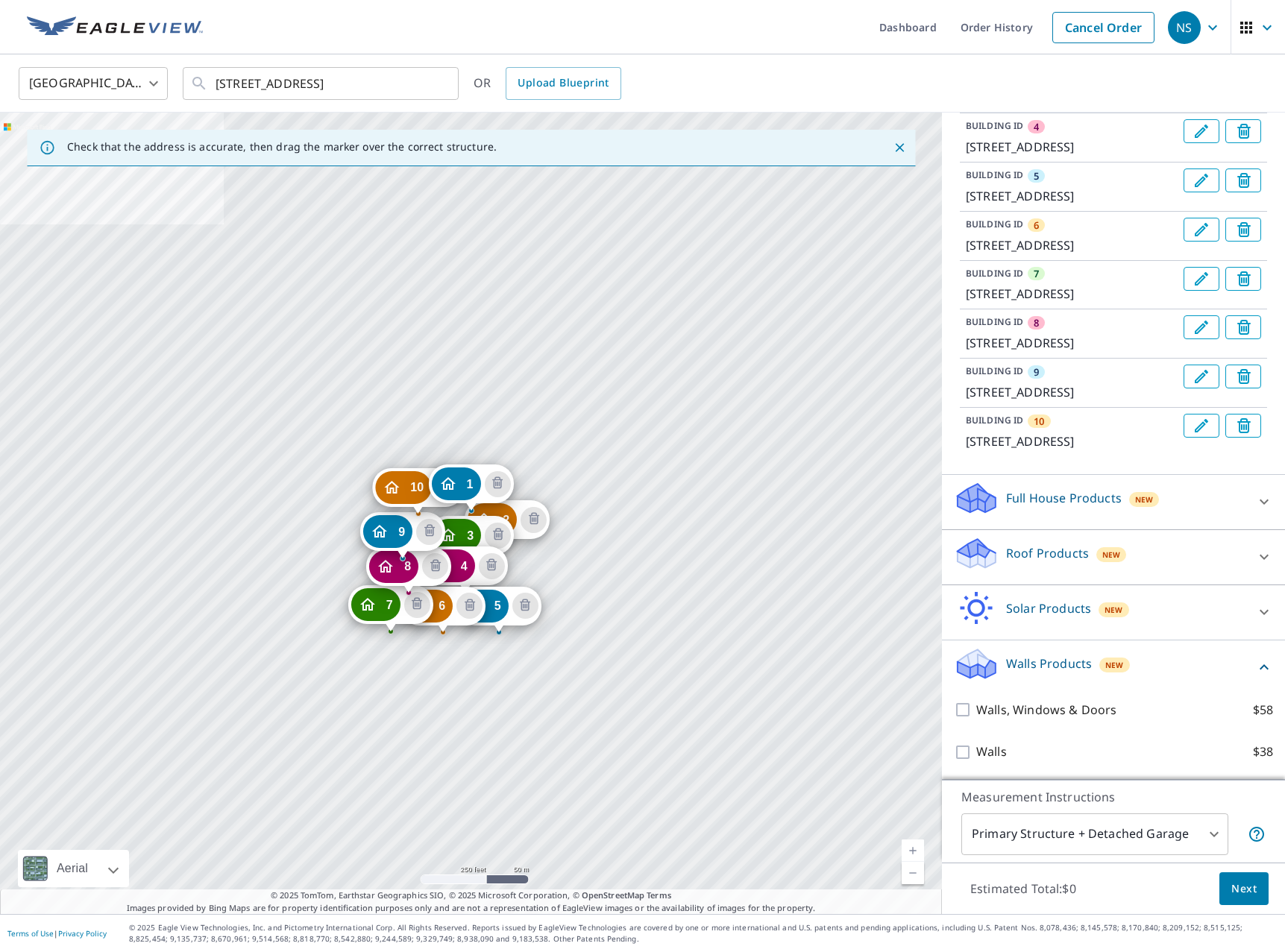
click at [1021, 506] on p "Full House Products" at bounding box center [1064, 498] width 115 height 18
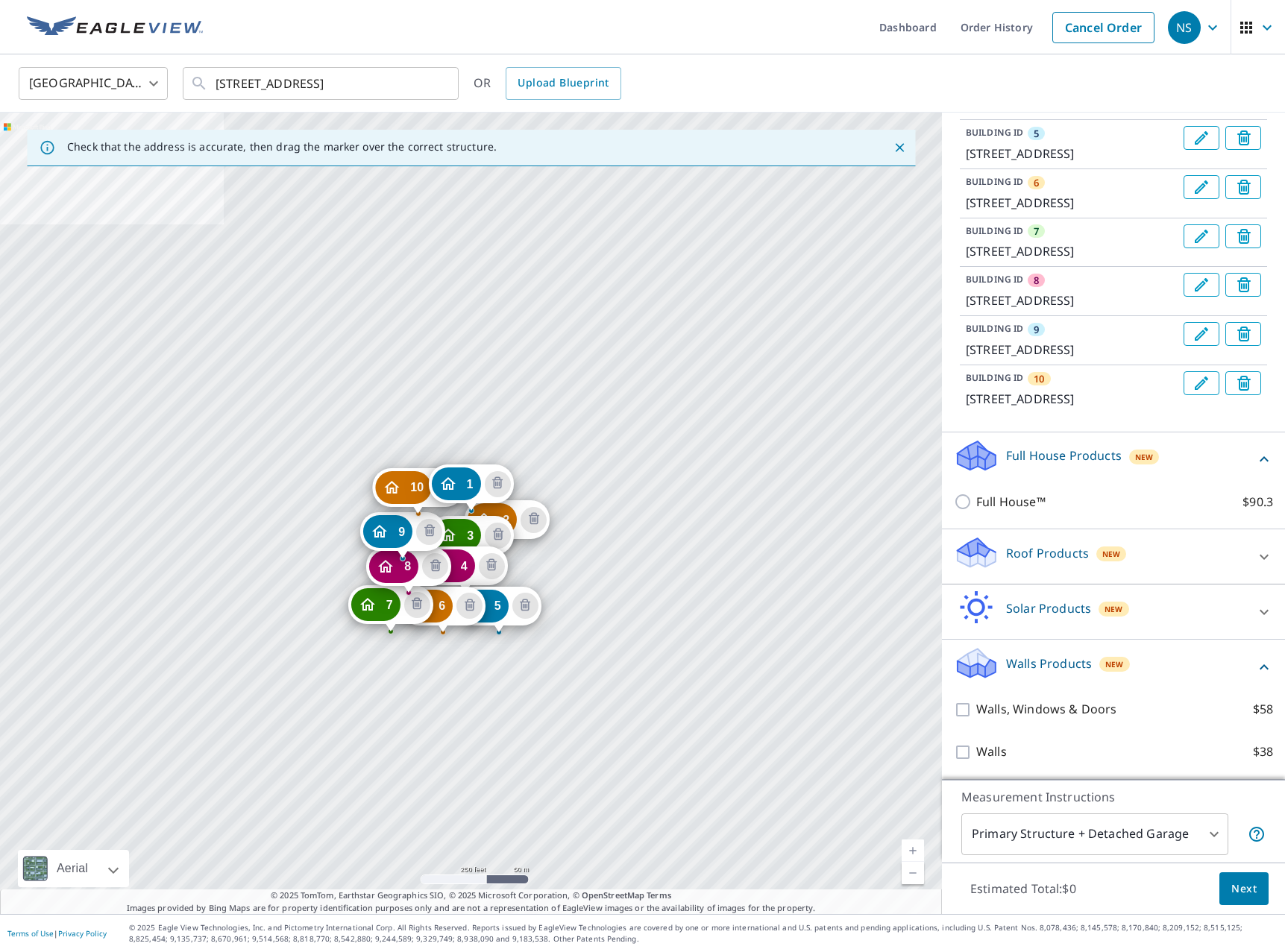
click at [970, 511] on input "Full House™ $90.3" at bounding box center [965, 502] width 23 height 18
checkbox input "true"
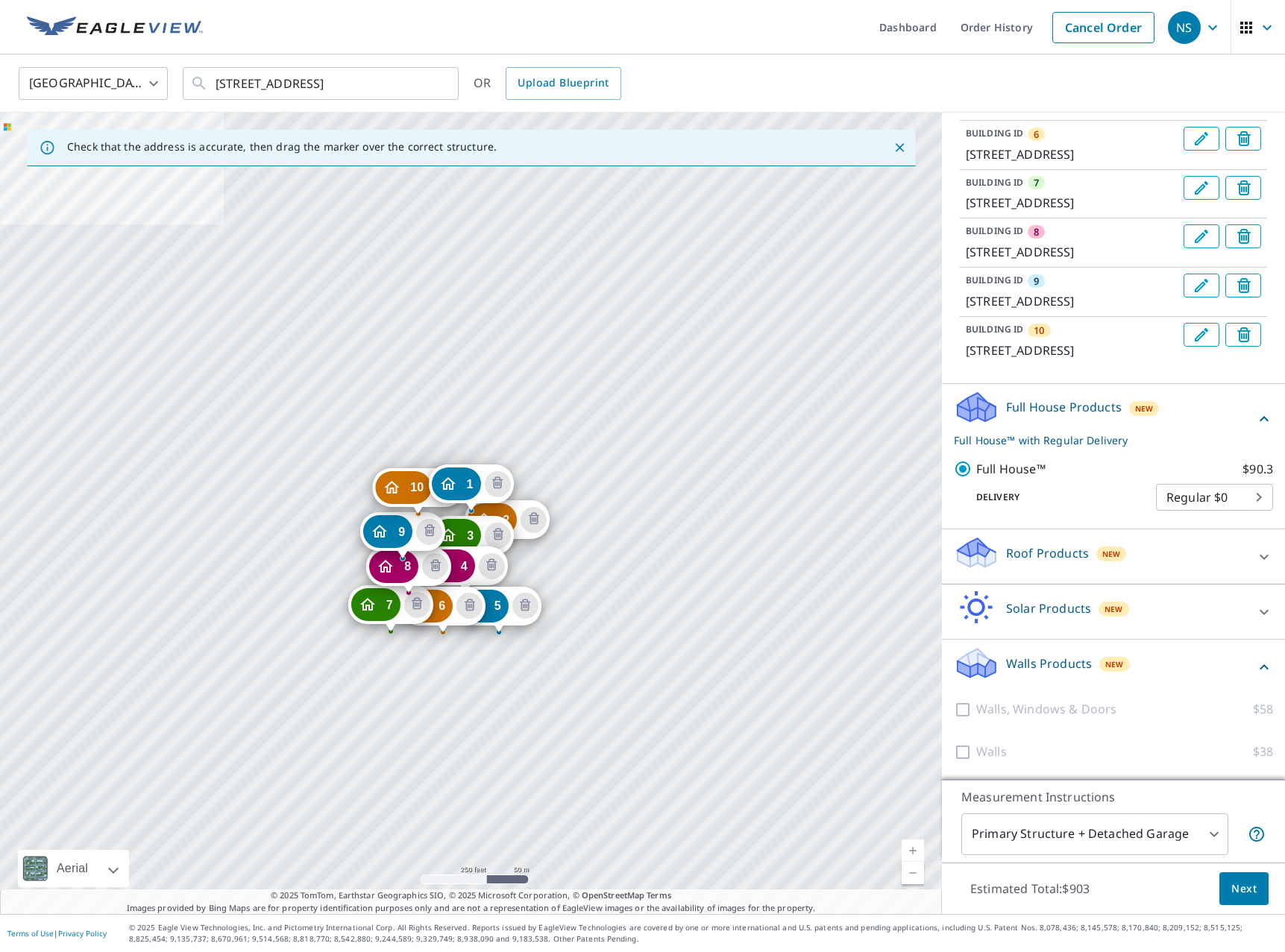
click at [1221, 884] on button "Next" at bounding box center [1244, 888] width 49 height 33
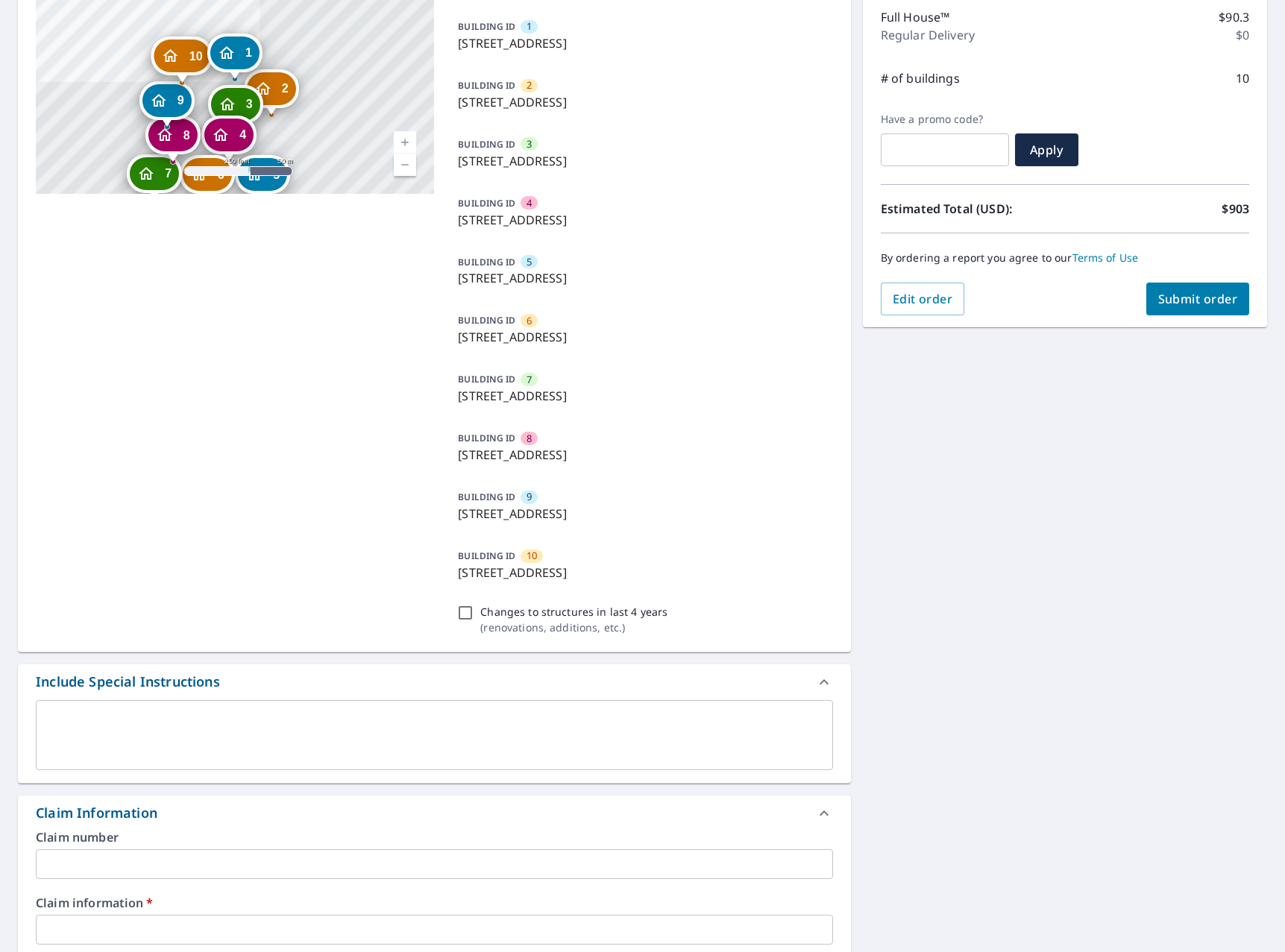
scroll to position [197, 0]
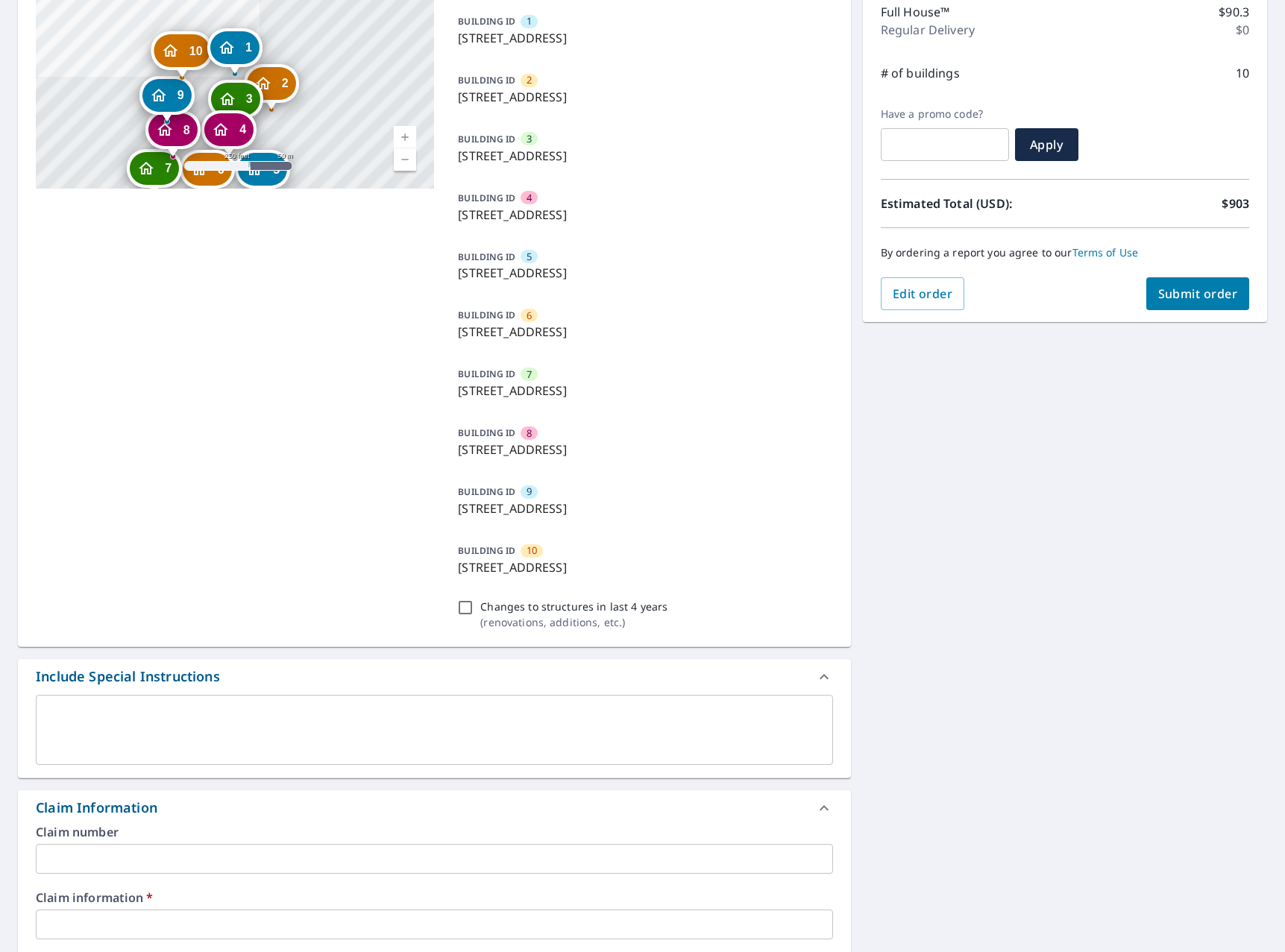
click at [414, 900] on label "Claim information   *" at bounding box center [435, 897] width 798 height 12
click at [550, 910] on div "Claim information   * ​" at bounding box center [435, 915] width 798 height 48
click at [62, 913] on input "text" at bounding box center [435, 925] width 798 height 29
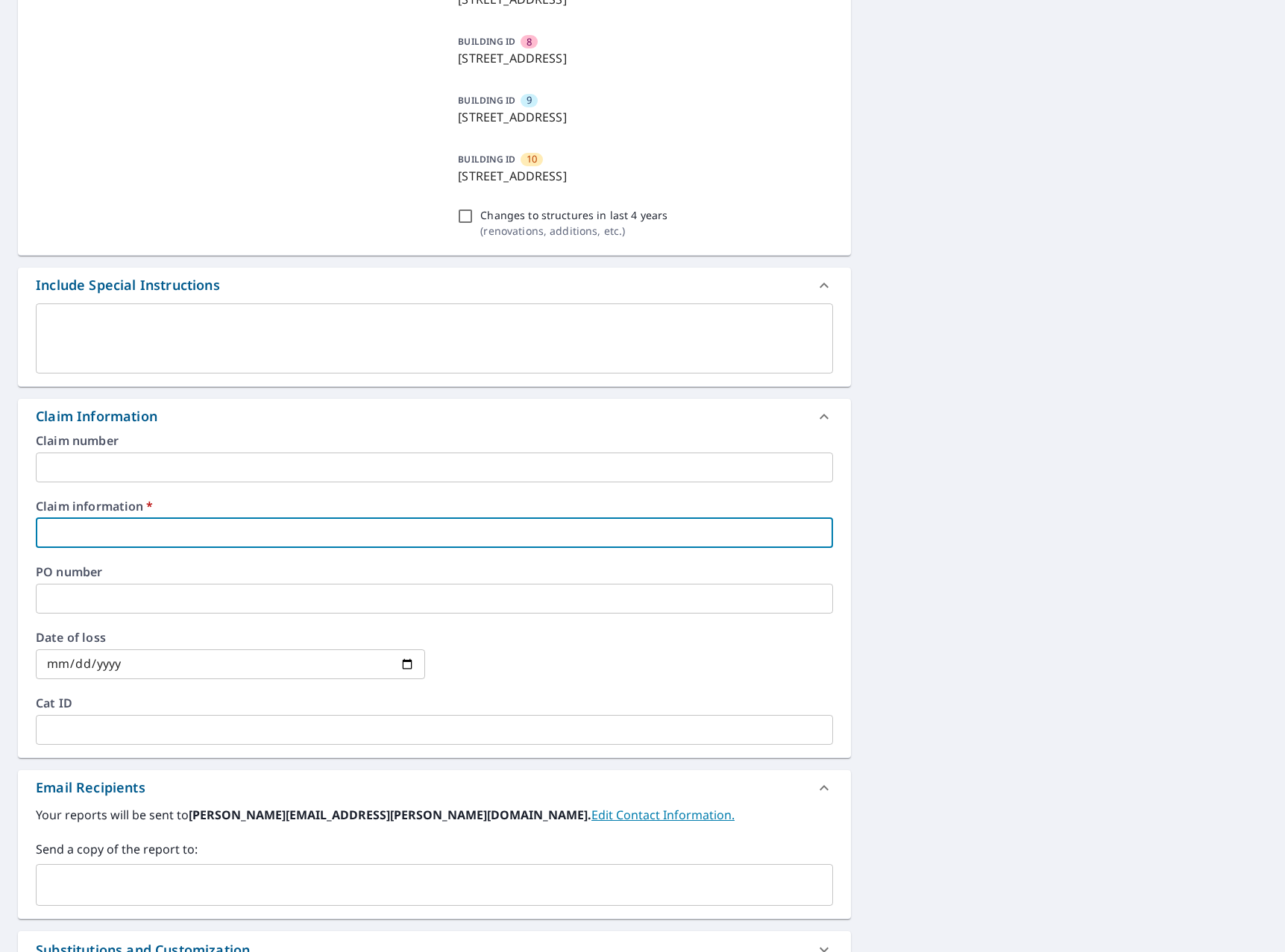
scroll to position [590, 0]
click at [241, 526] on input "text" at bounding box center [435, 530] width 798 height 29
type input "0"
checkbox input "true"
type input "00"
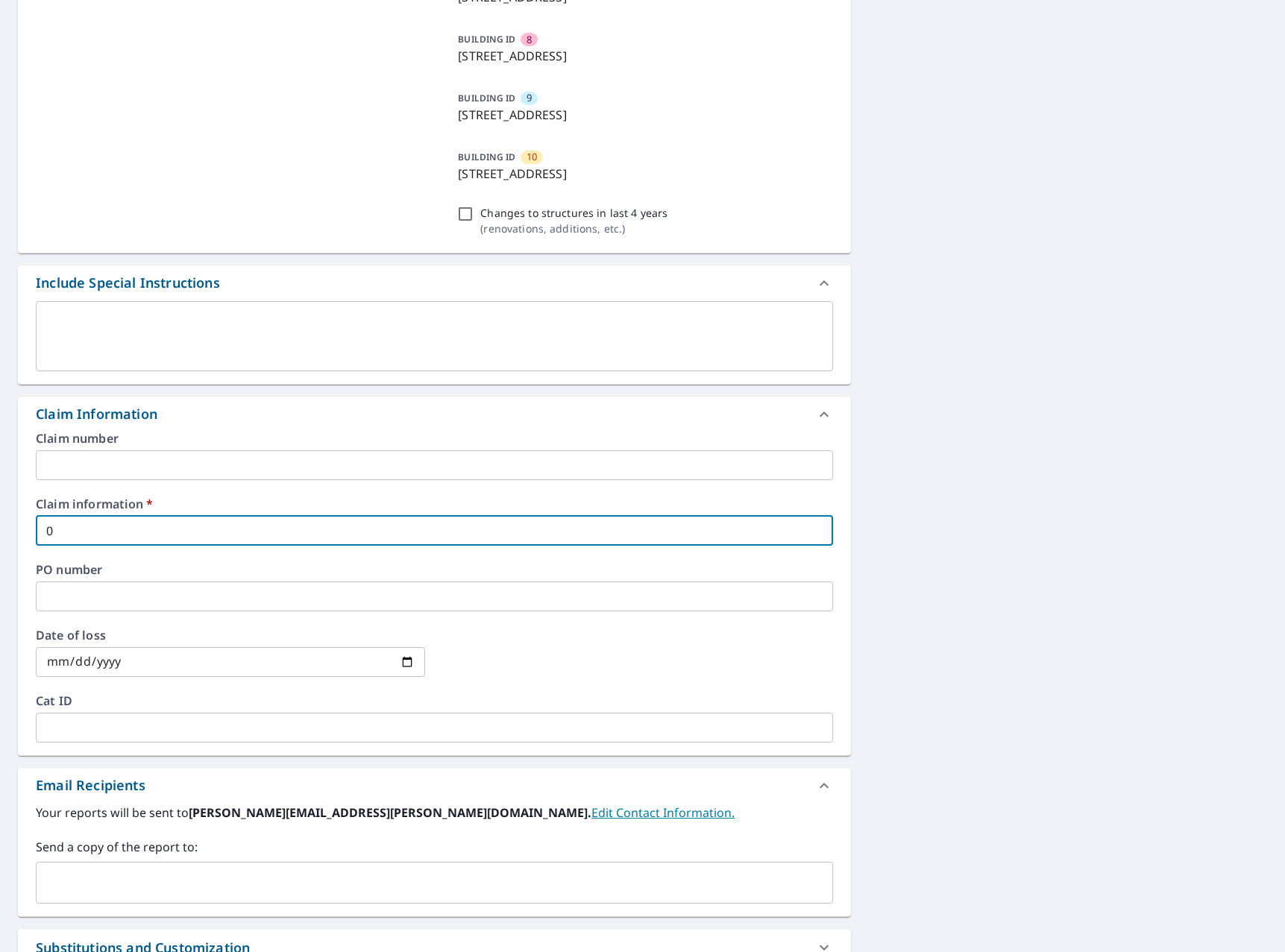
checkbox input "true"
type input "000"
checkbox input "true"
type input "0000"
checkbox input "true"
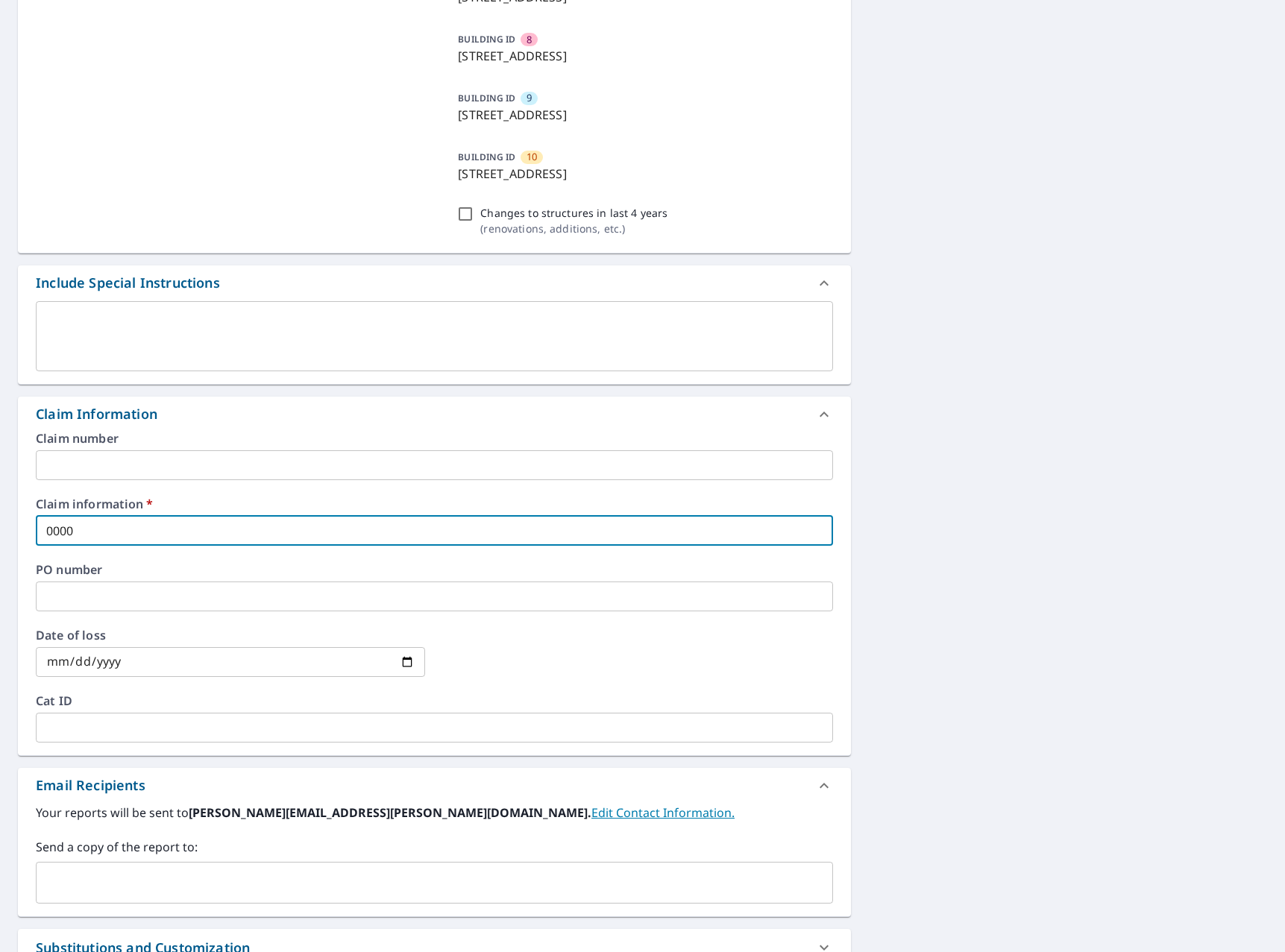
type input "0000"
click at [178, 856] on div "Send a copy of the report to: ​" at bounding box center [435, 870] width 798 height 66
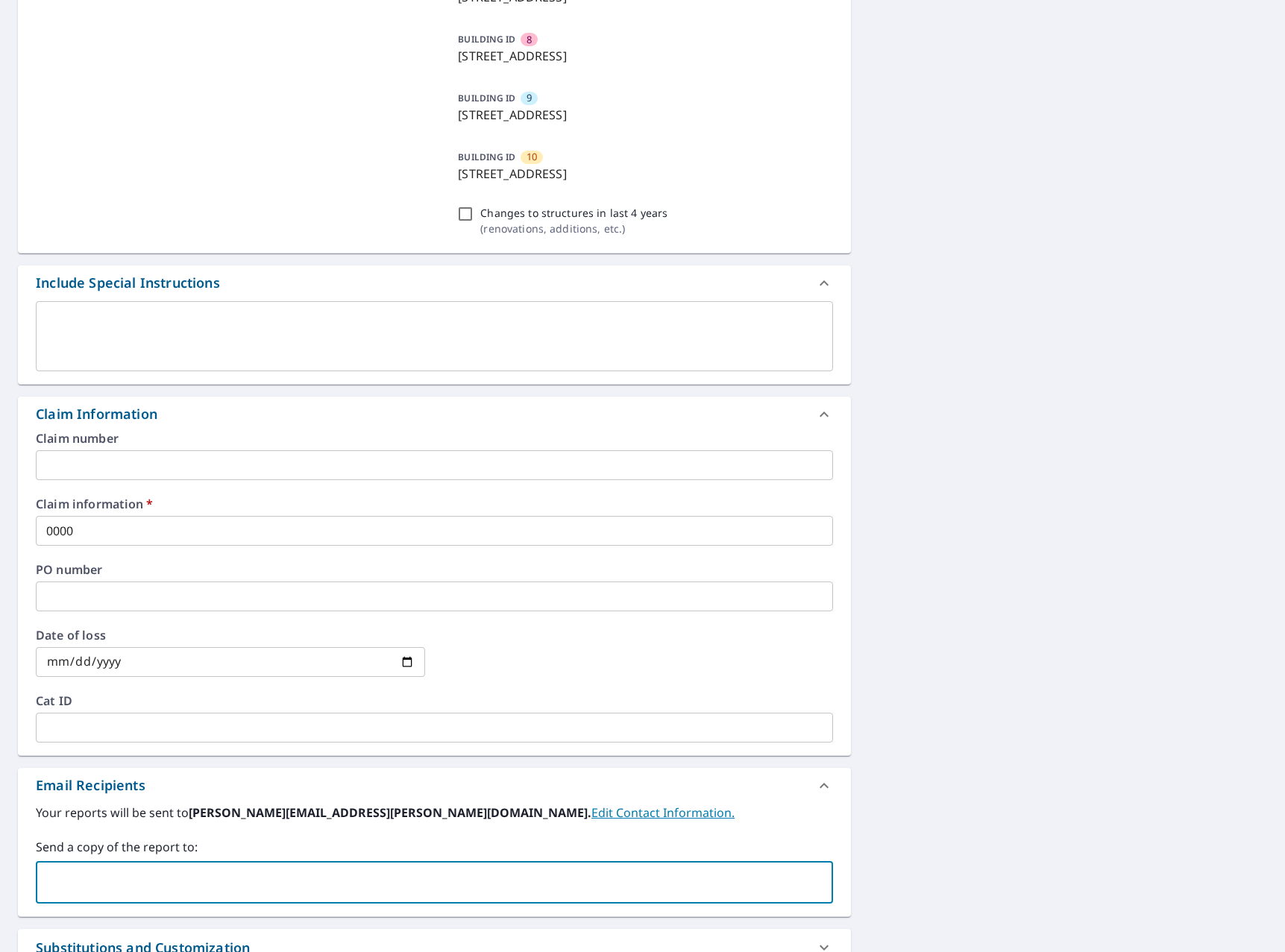
click at [181, 878] on input "text" at bounding box center [423, 883] width 761 height 28
type input "[PERSON_NAME][EMAIL_ADDRESS][DOMAIN_NAME]"
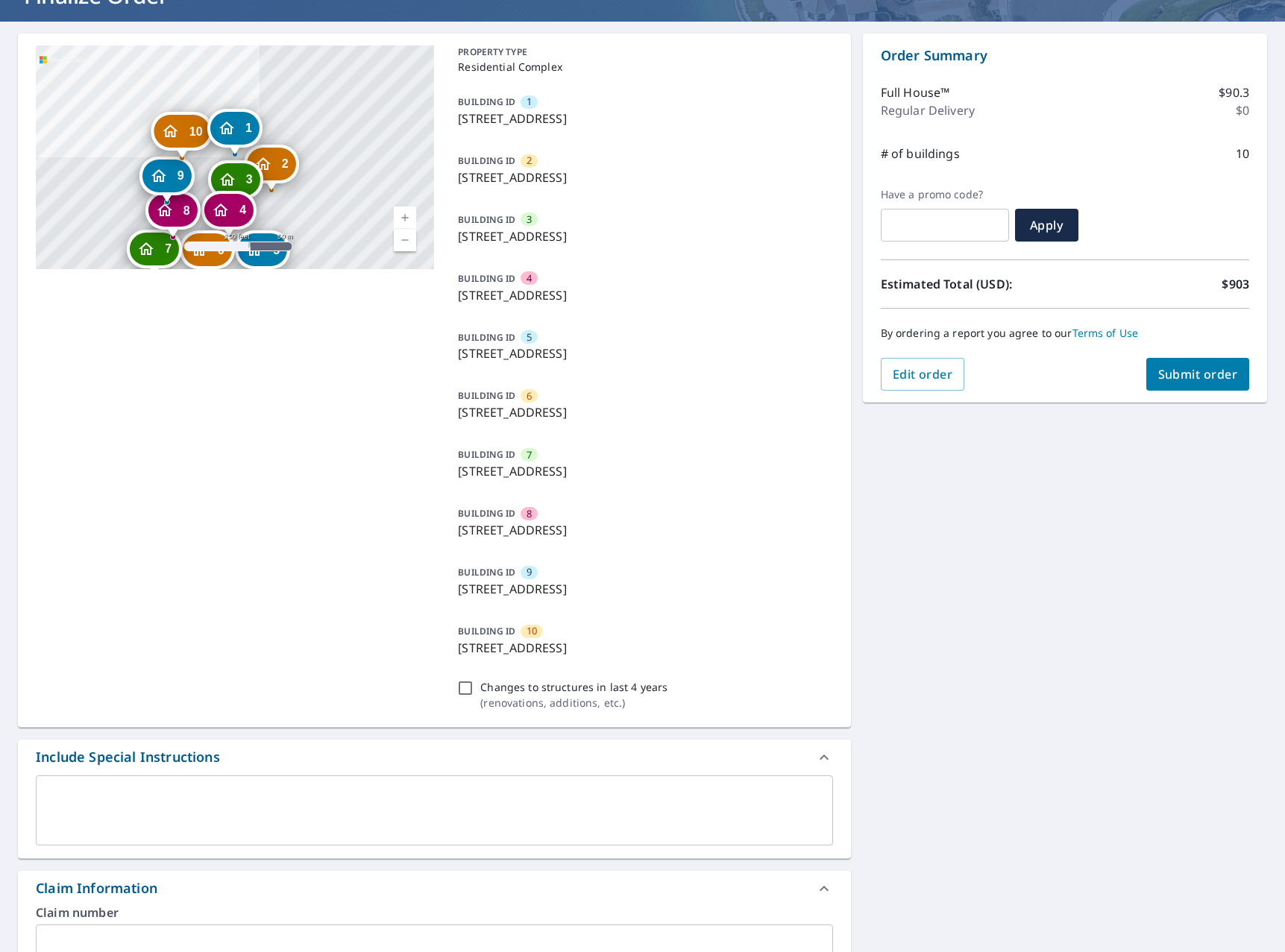
scroll to position [0, 0]
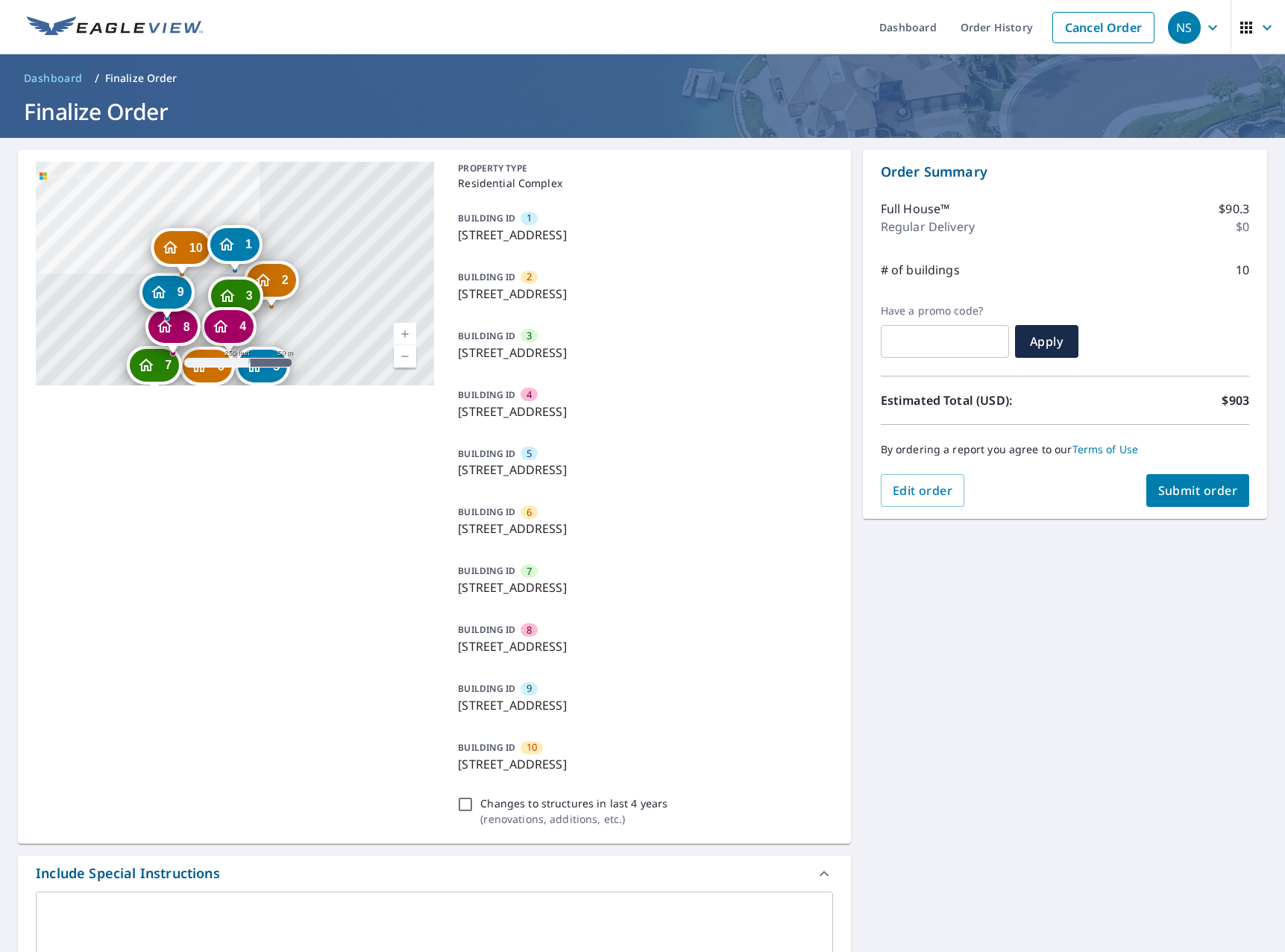
click at [1197, 496] on span "Submit order" at bounding box center [1198, 490] width 80 height 17
checkbox input "true"
